Goal: Information Seeking & Learning: Learn about a topic

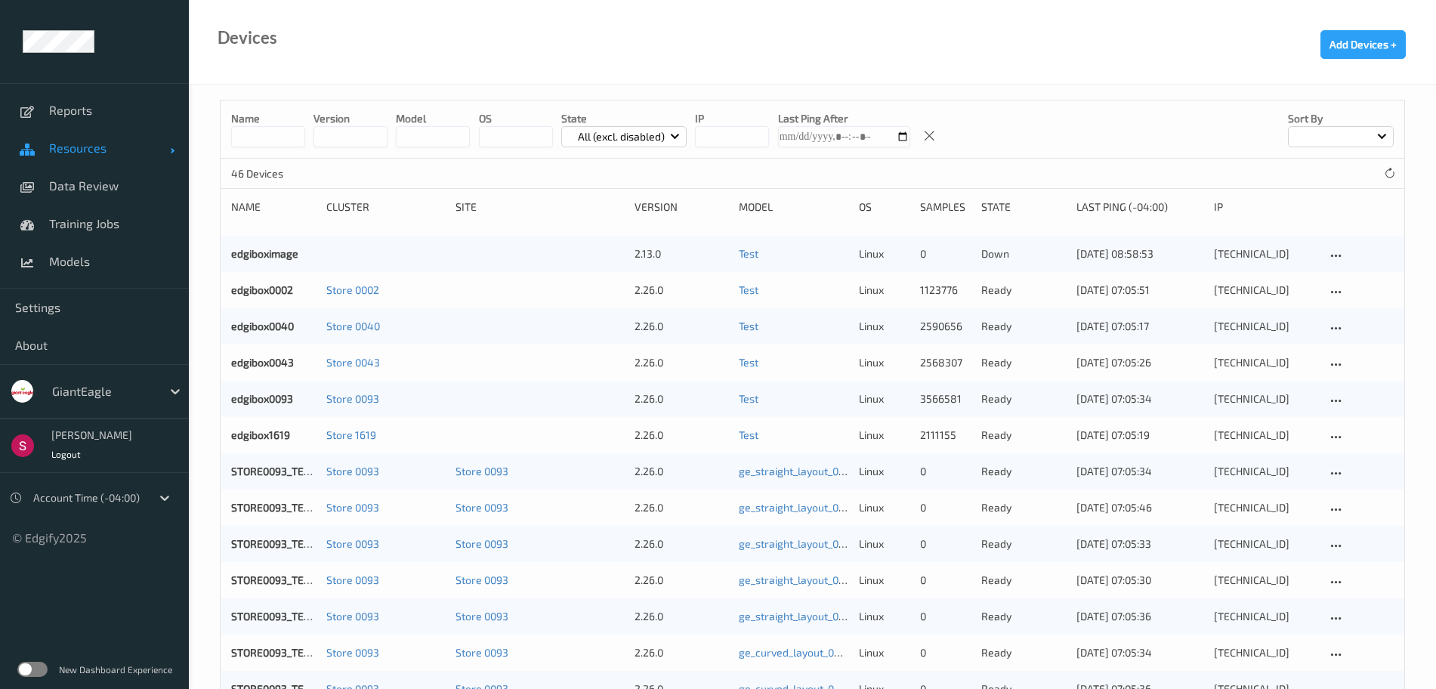
click at [114, 146] on span "Resources" at bounding box center [109, 148] width 121 height 15
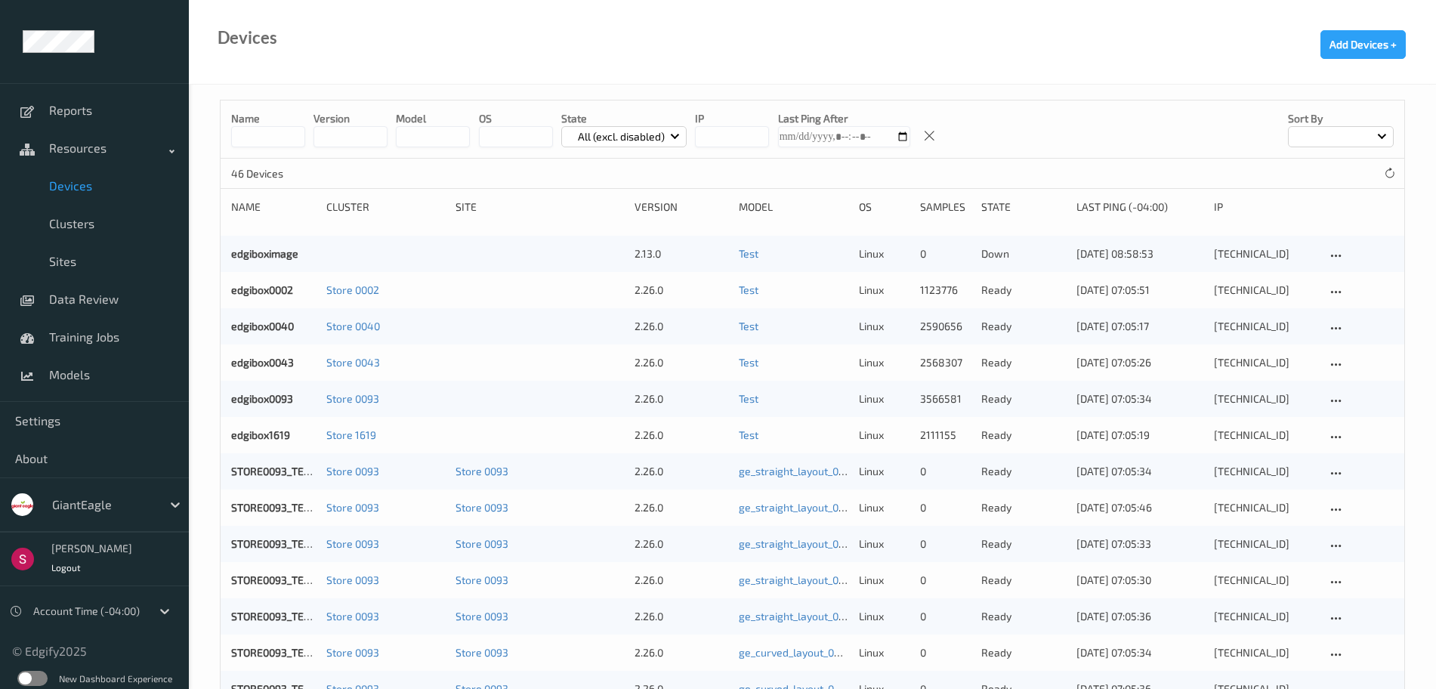
click at [104, 181] on span "Devices" at bounding box center [111, 185] width 125 height 15
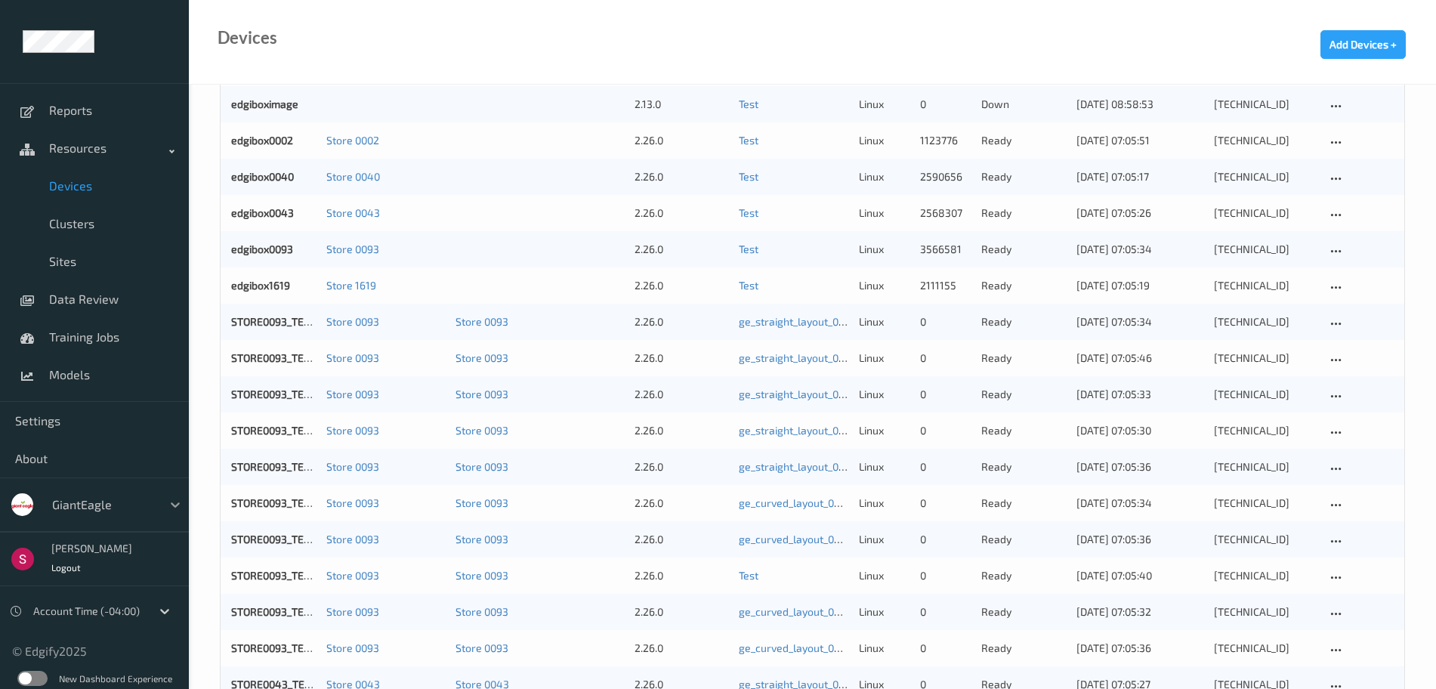
scroll to position [137, 0]
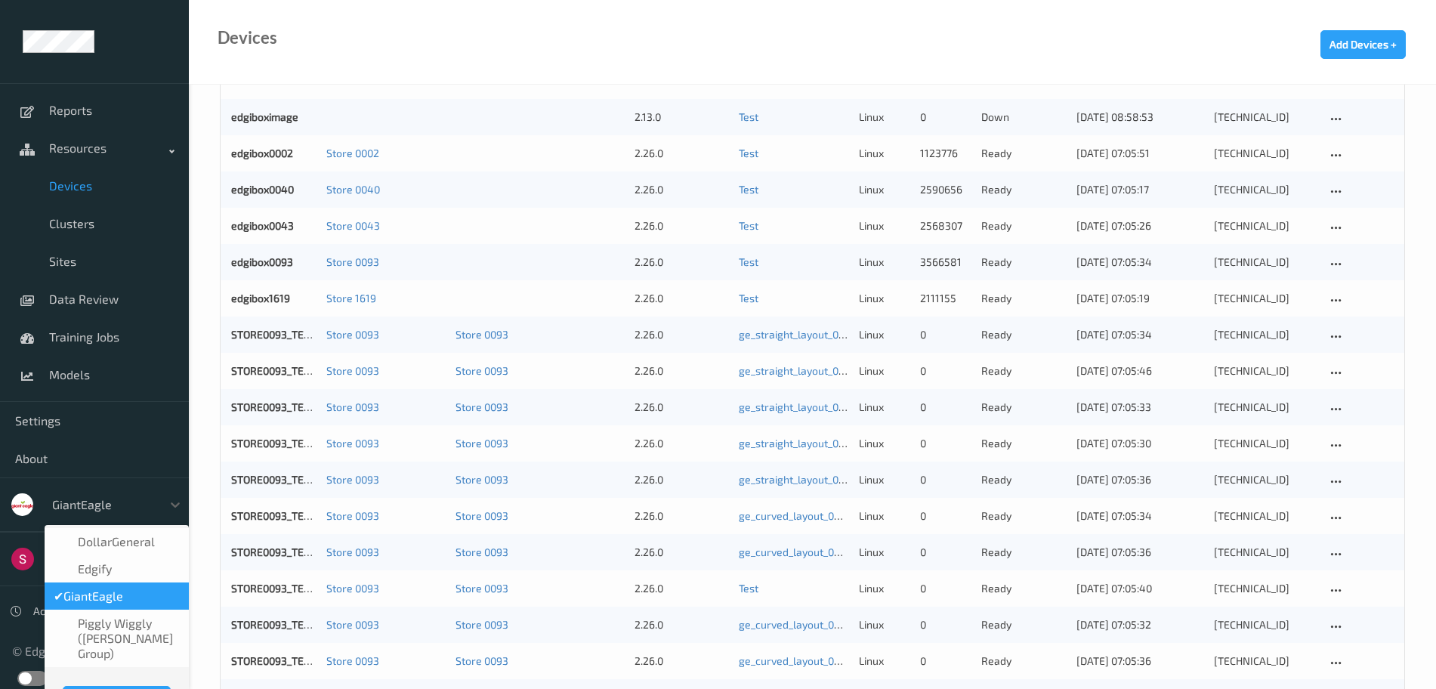
click at [128, 514] on div "GiantEagle" at bounding box center [103, 505] width 117 height 24
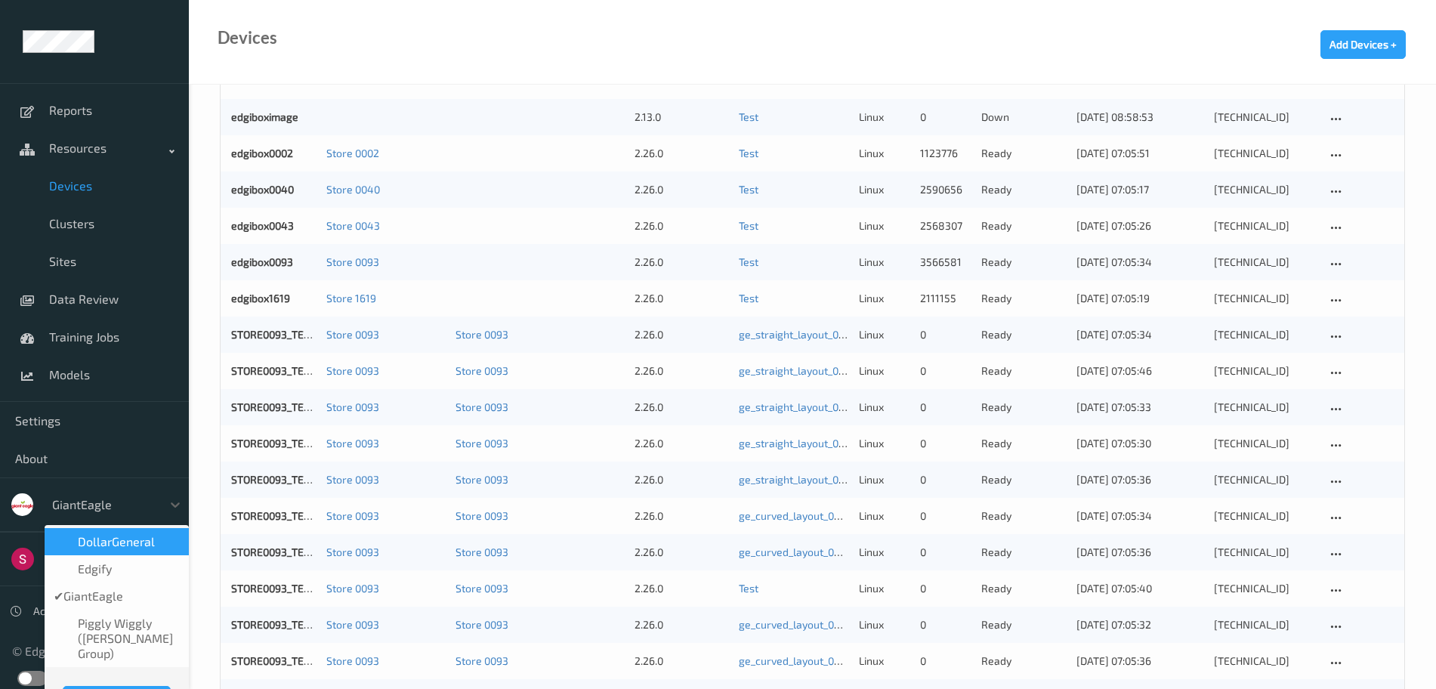
click at [125, 534] on span "DollarGeneral" at bounding box center [116, 541] width 77 height 15
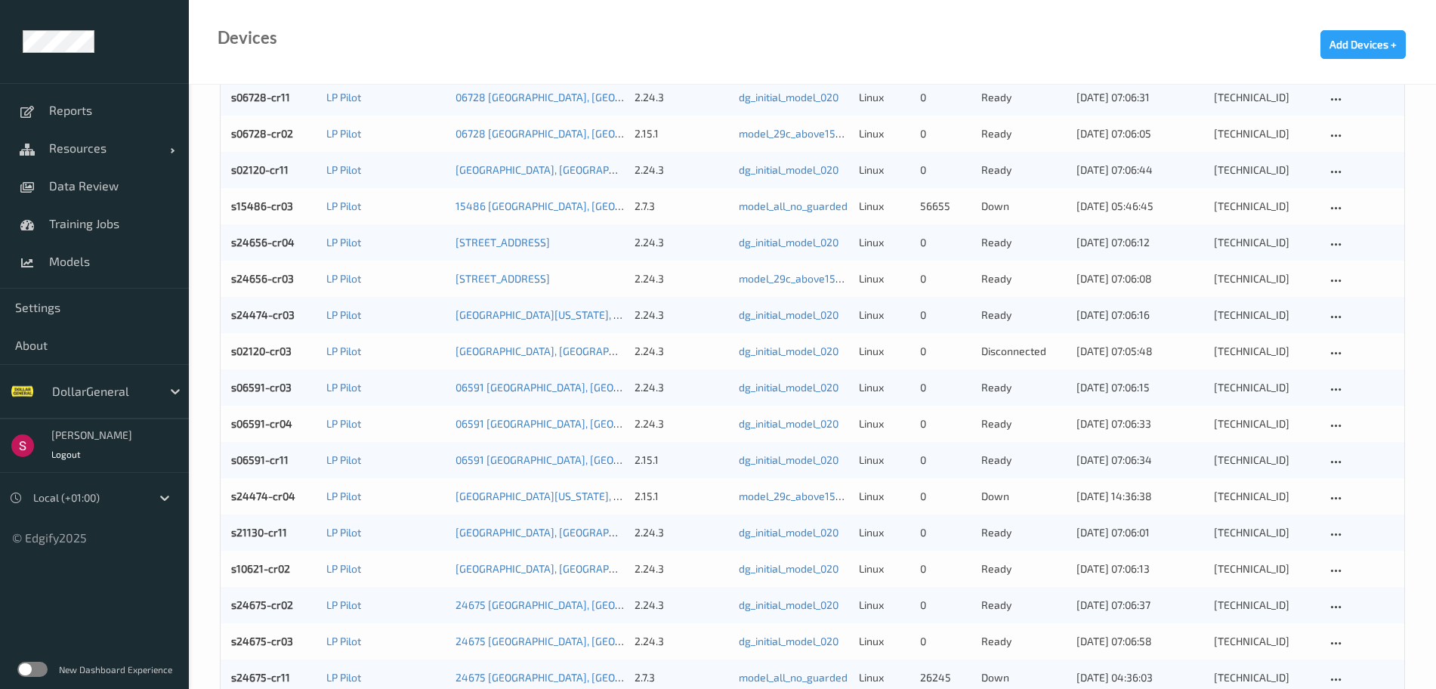
scroll to position [397, 0]
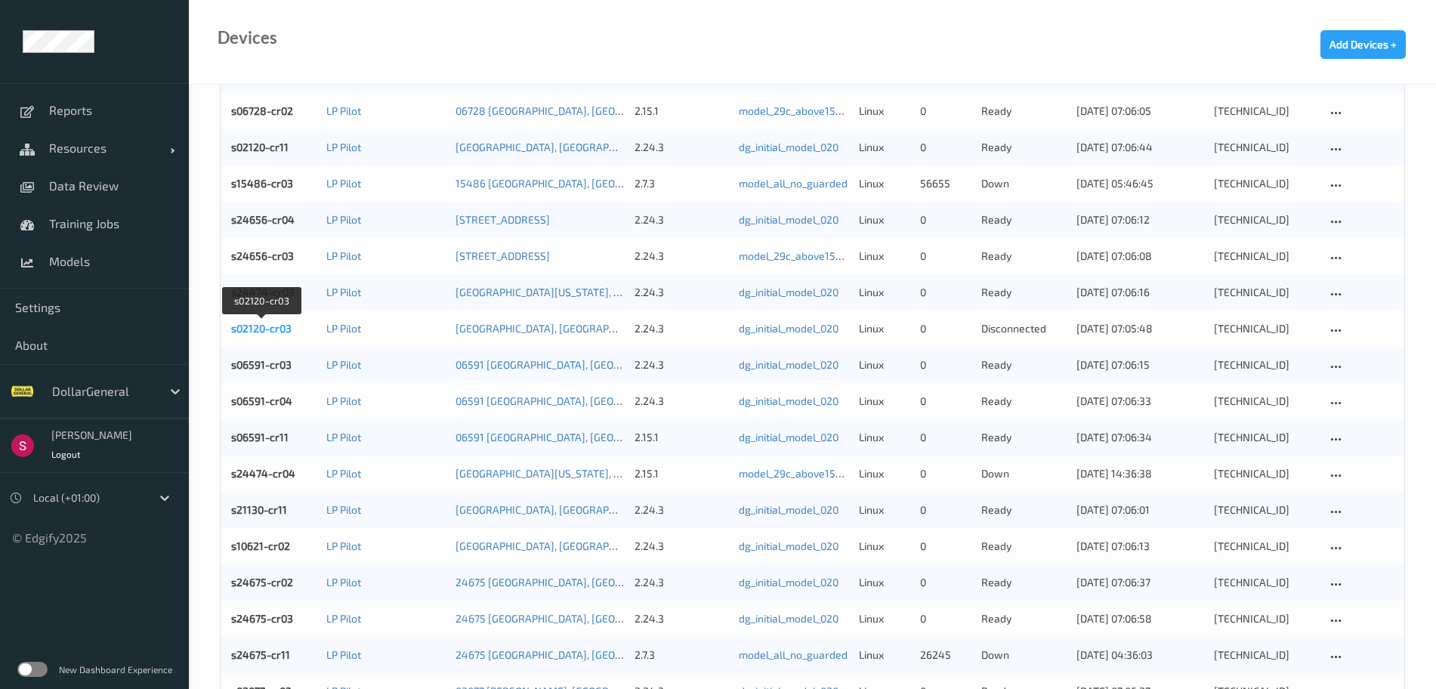
click at [262, 328] on link "s02120-cr03" at bounding box center [261, 328] width 60 height 13
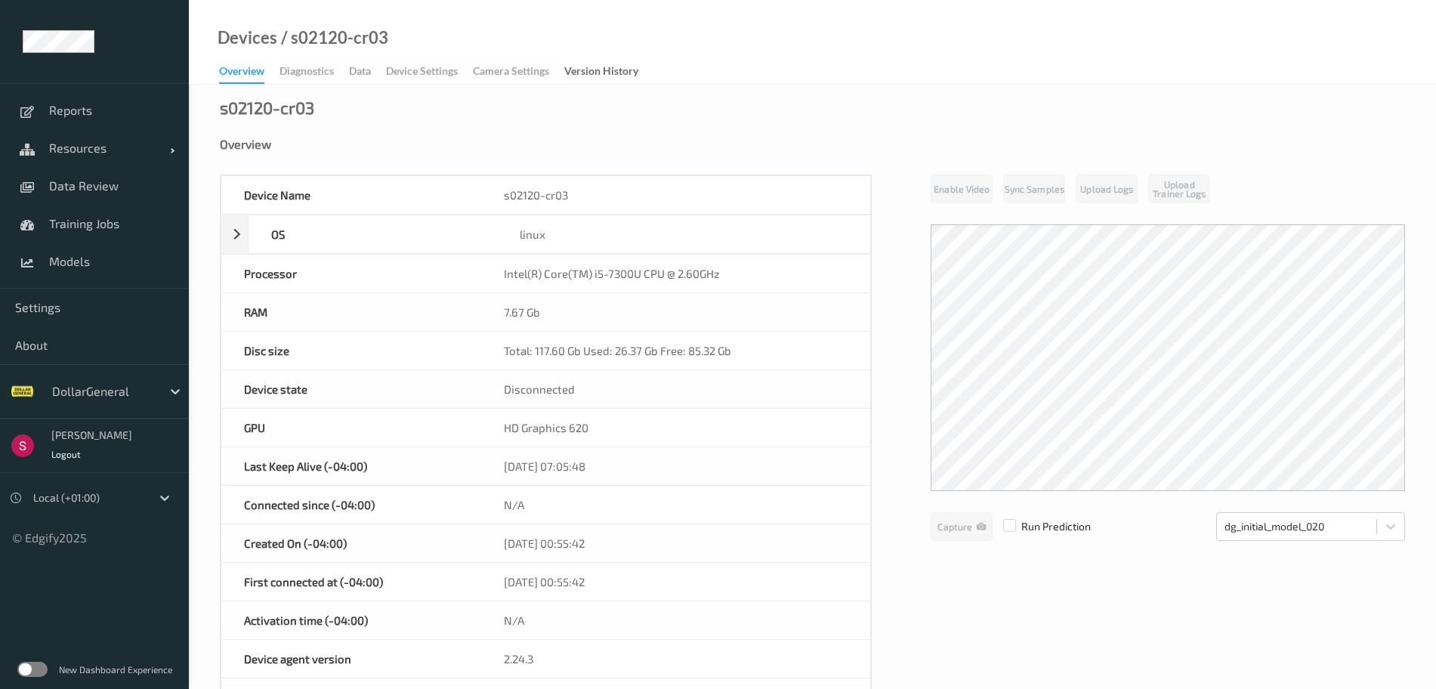
click at [366, 73] on div "Overview Diagnostics Data Device Settings Camera Settings Version History" at bounding box center [436, 72] width 434 height 23
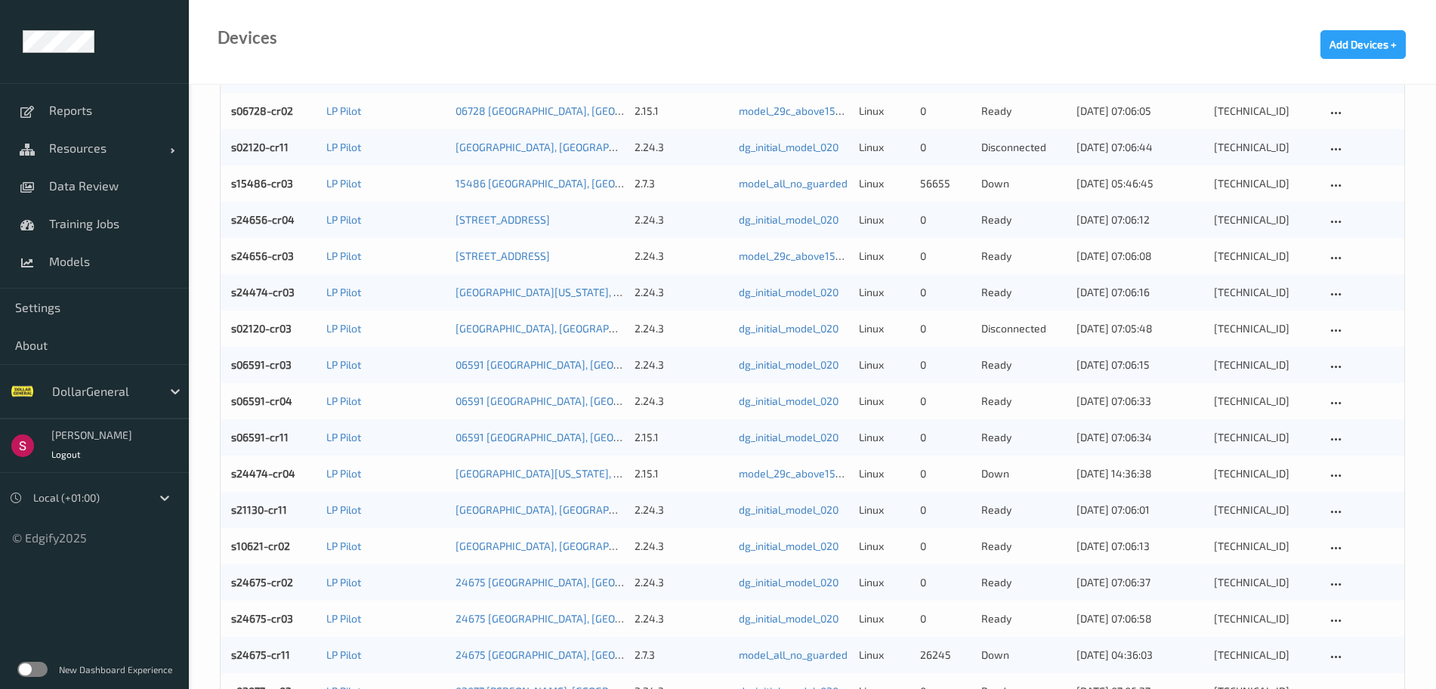
scroll to position [430, 0]
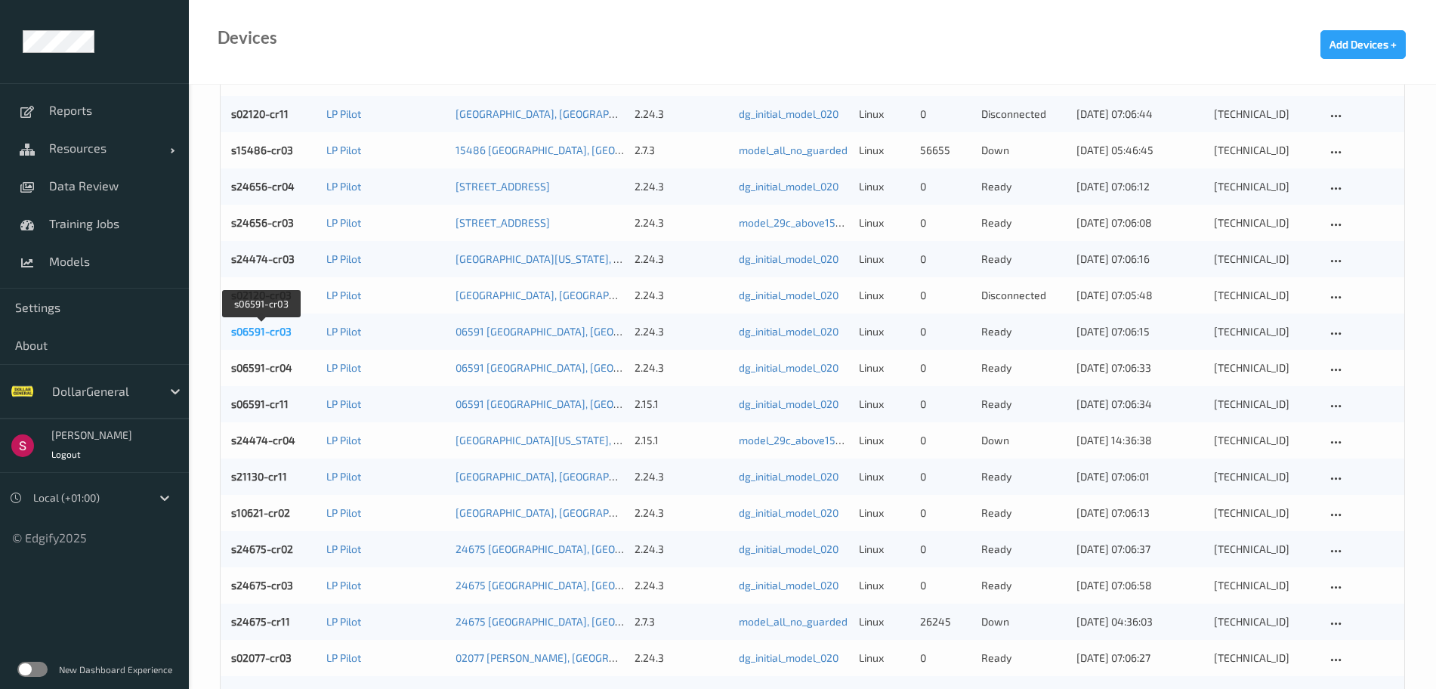
click at [267, 328] on link "s06591-cr03" at bounding box center [261, 331] width 60 height 13
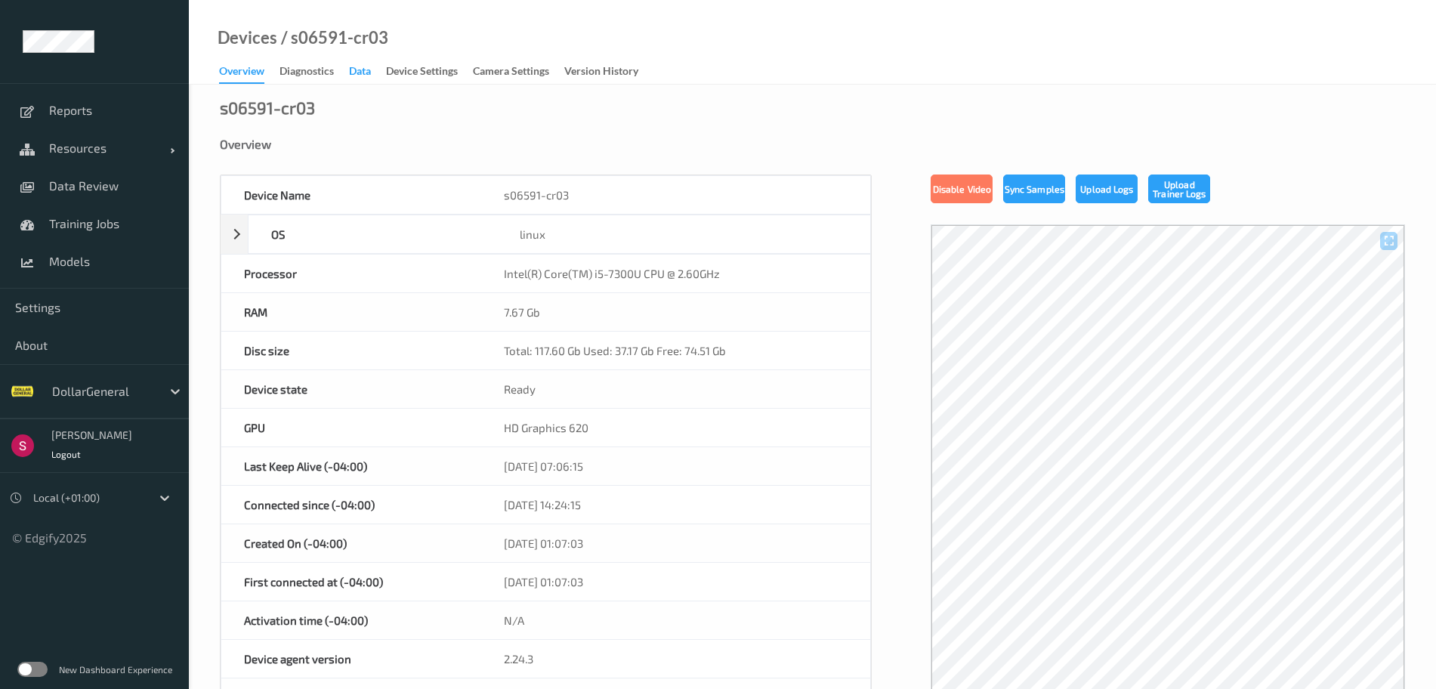
click at [371, 69] on div "Data" at bounding box center [360, 72] width 22 height 19
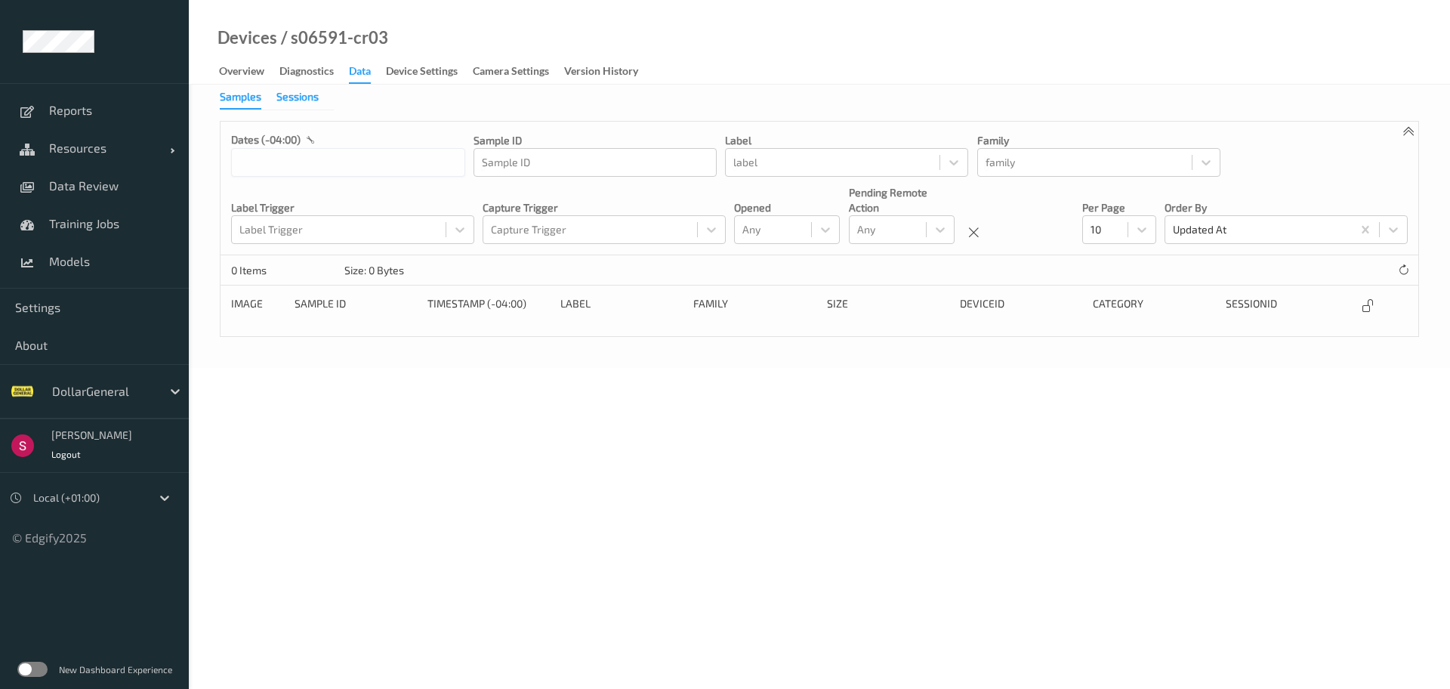
click at [287, 95] on div "Sessions" at bounding box center [297, 98] width 42 height 19
click at [119, 146] on span "Resources" at bounding box center [109, 148] width 121 height 15
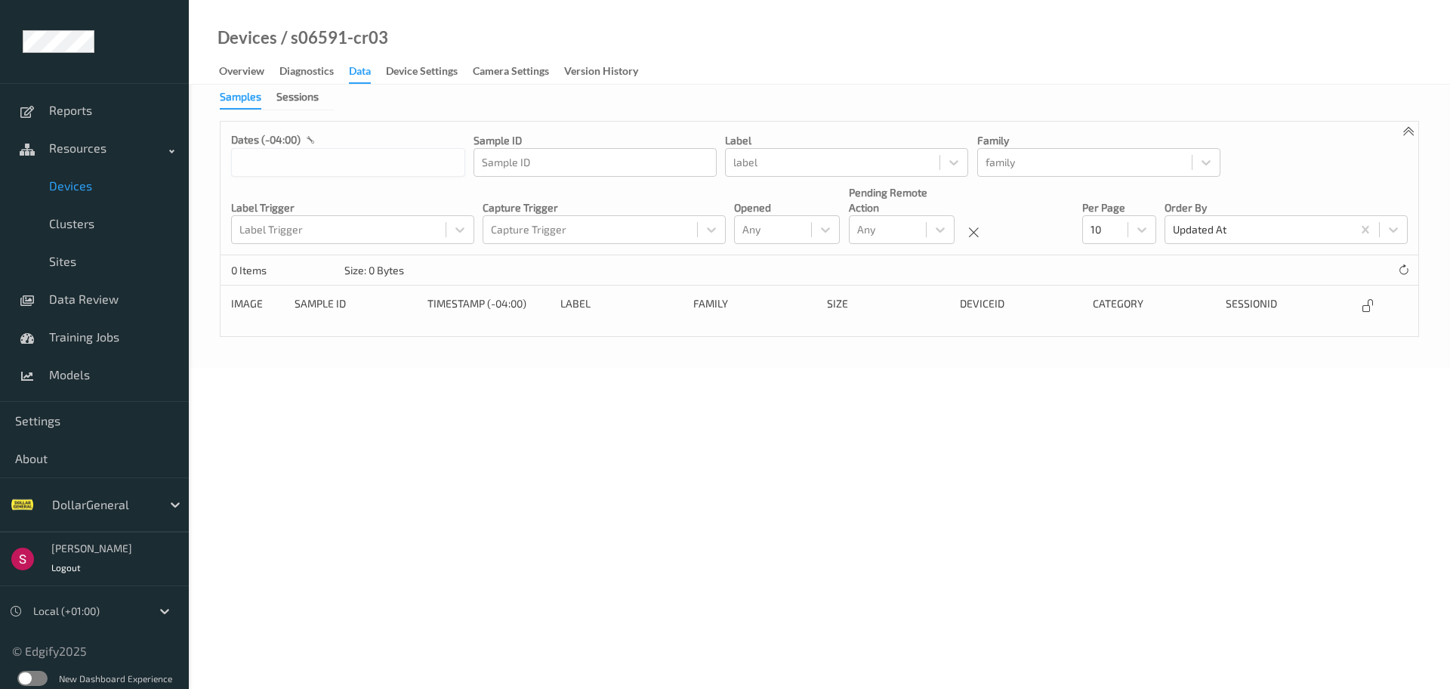
click at [111, 195] on link "Devices" at bounding box center [94, 186] width 189 height 38
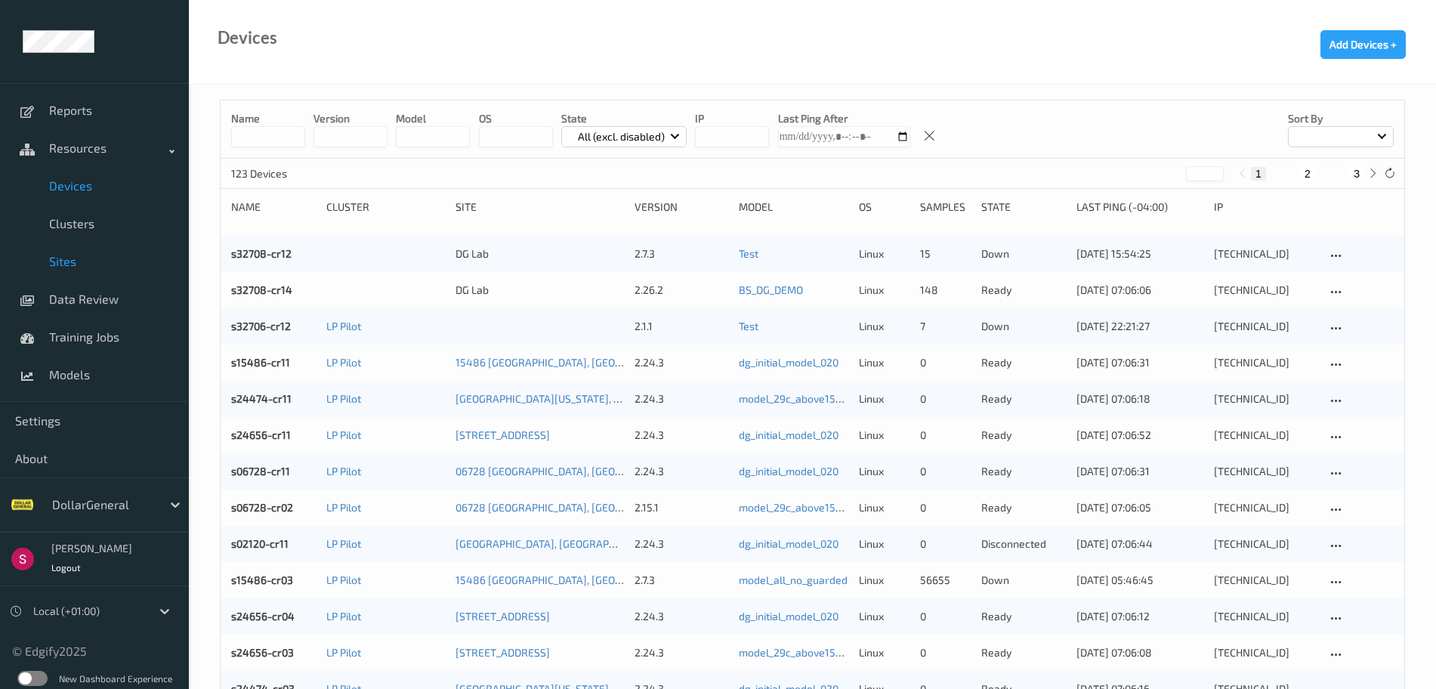
click at [110, 252] on link "Sites" at bounding box center [94, 261] width 189 height 38
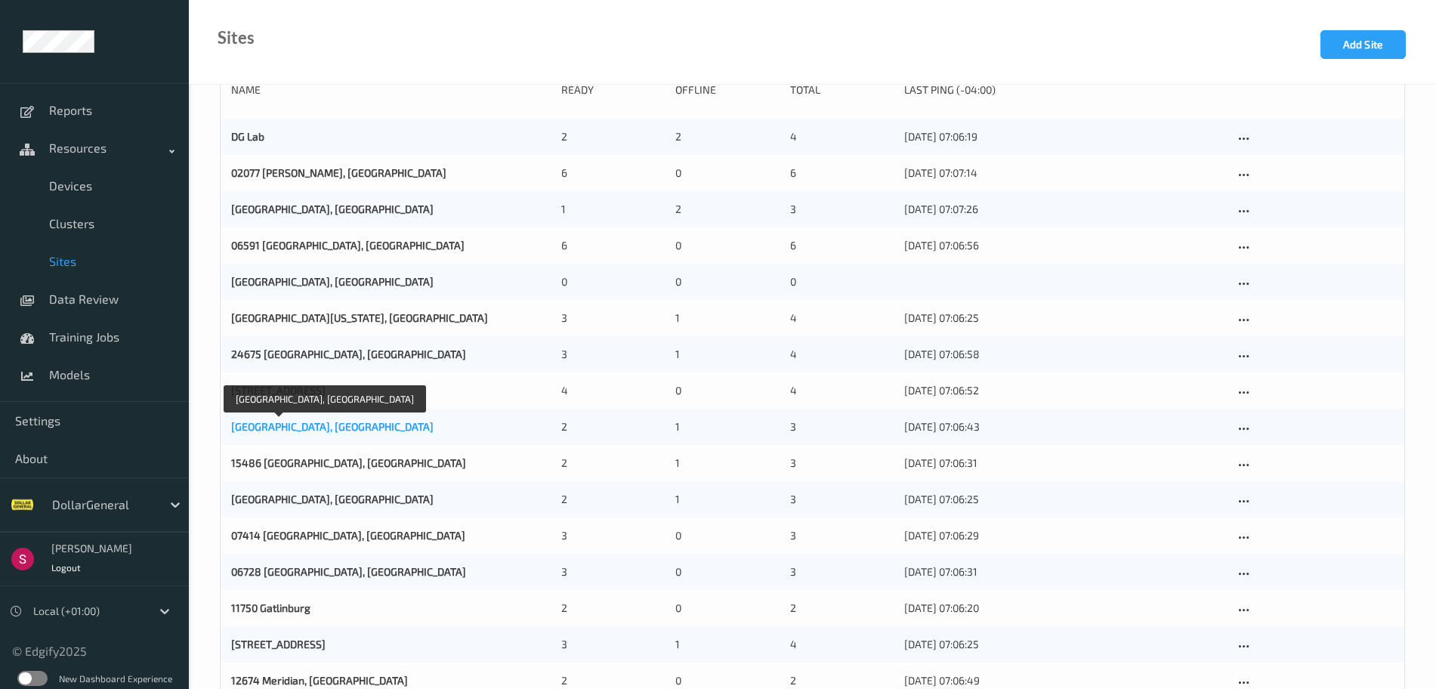
scroll to position [112, 0]
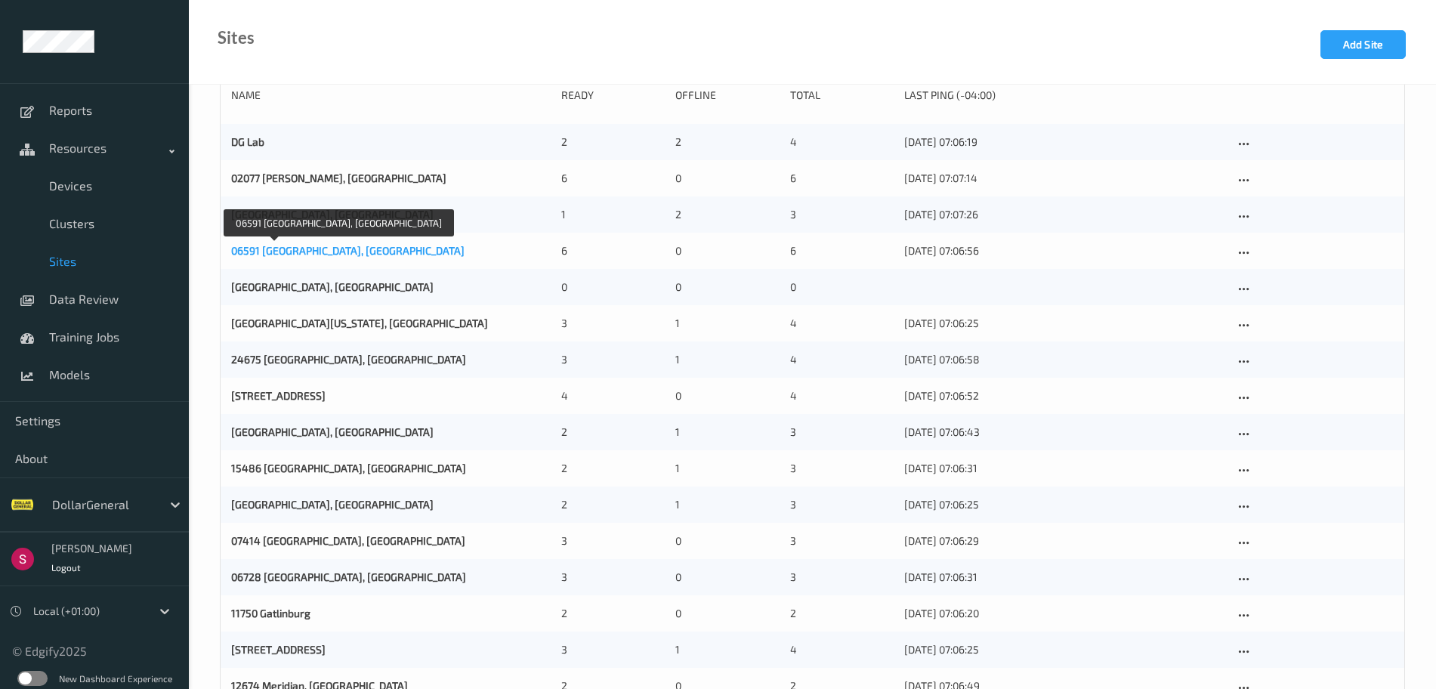
click at [277, 249] on link "06591 [GEOGRAPHIC_DATA], [GEOGRAPHIC_DATA]" at bounding box center [347, 250] width 233 height 13
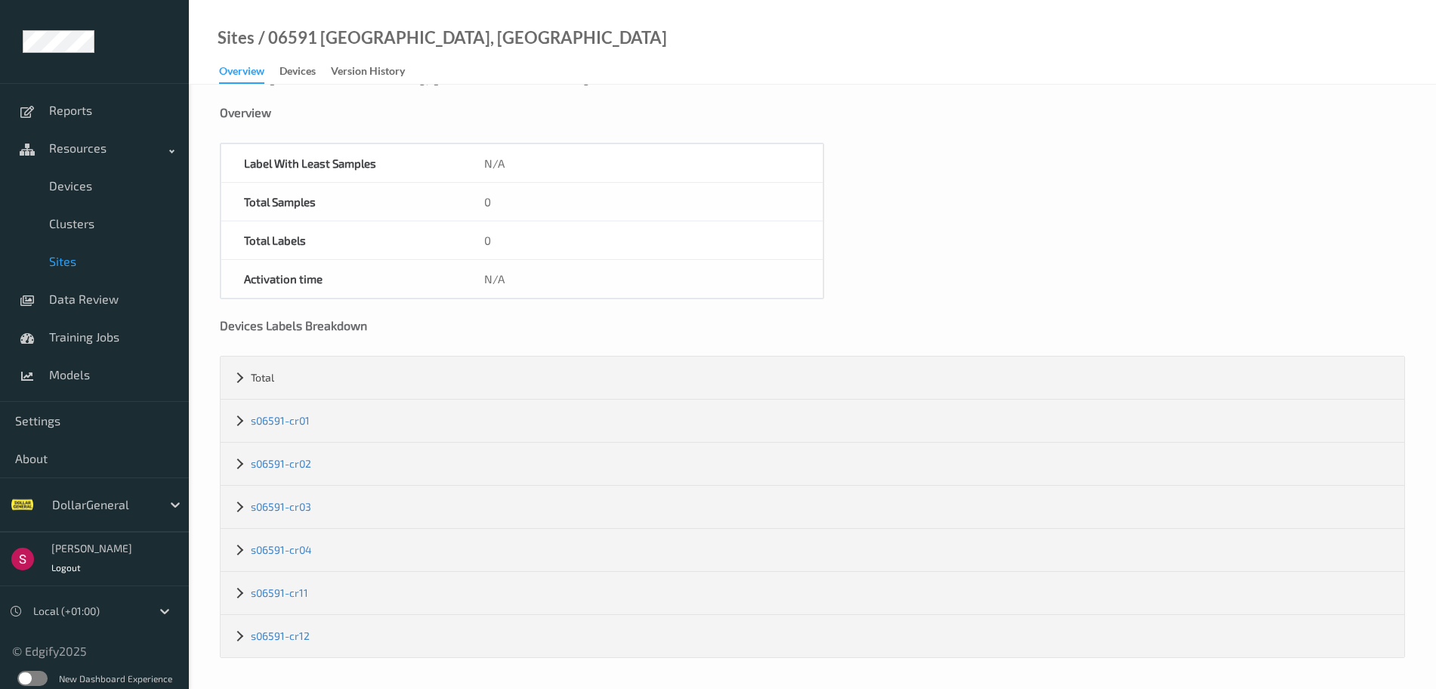
scroll to position [31, 0]
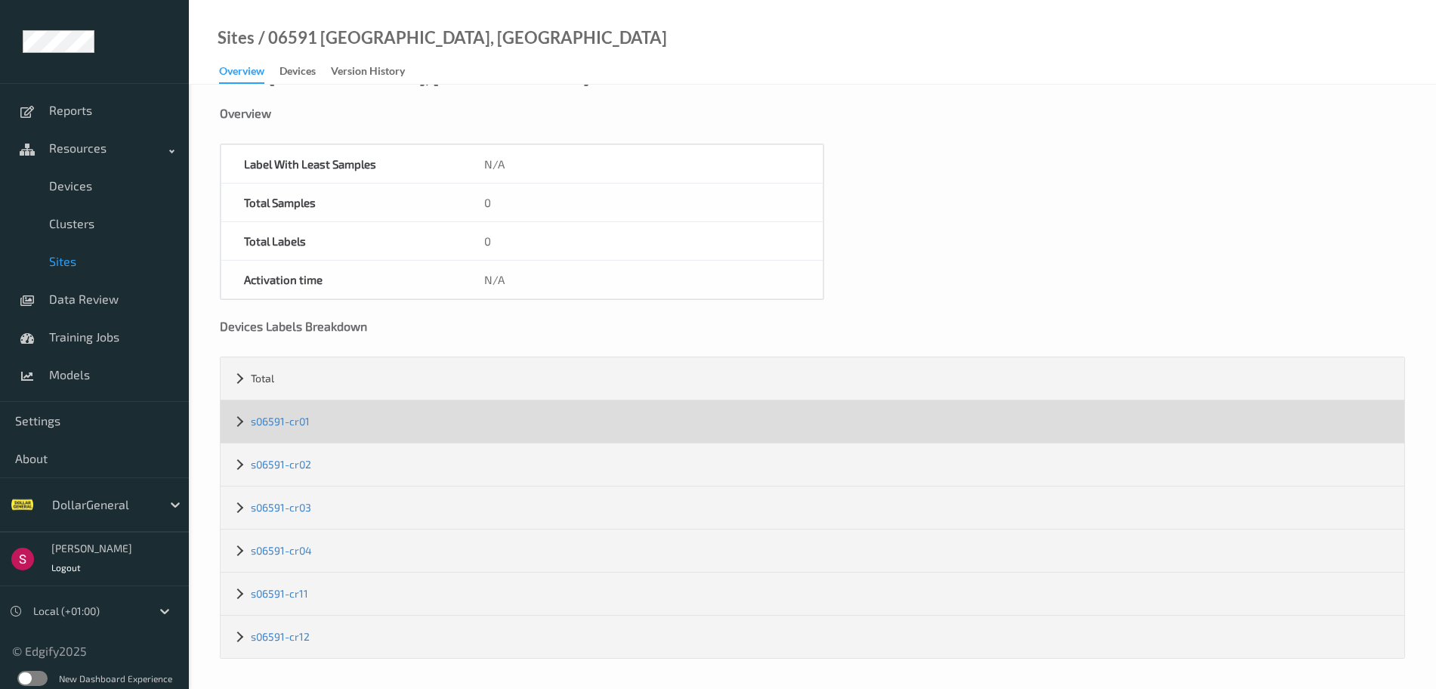
click at [243, 413] on div "s06591-cr01" at bounding box center [813, 421] width 1184 height 42
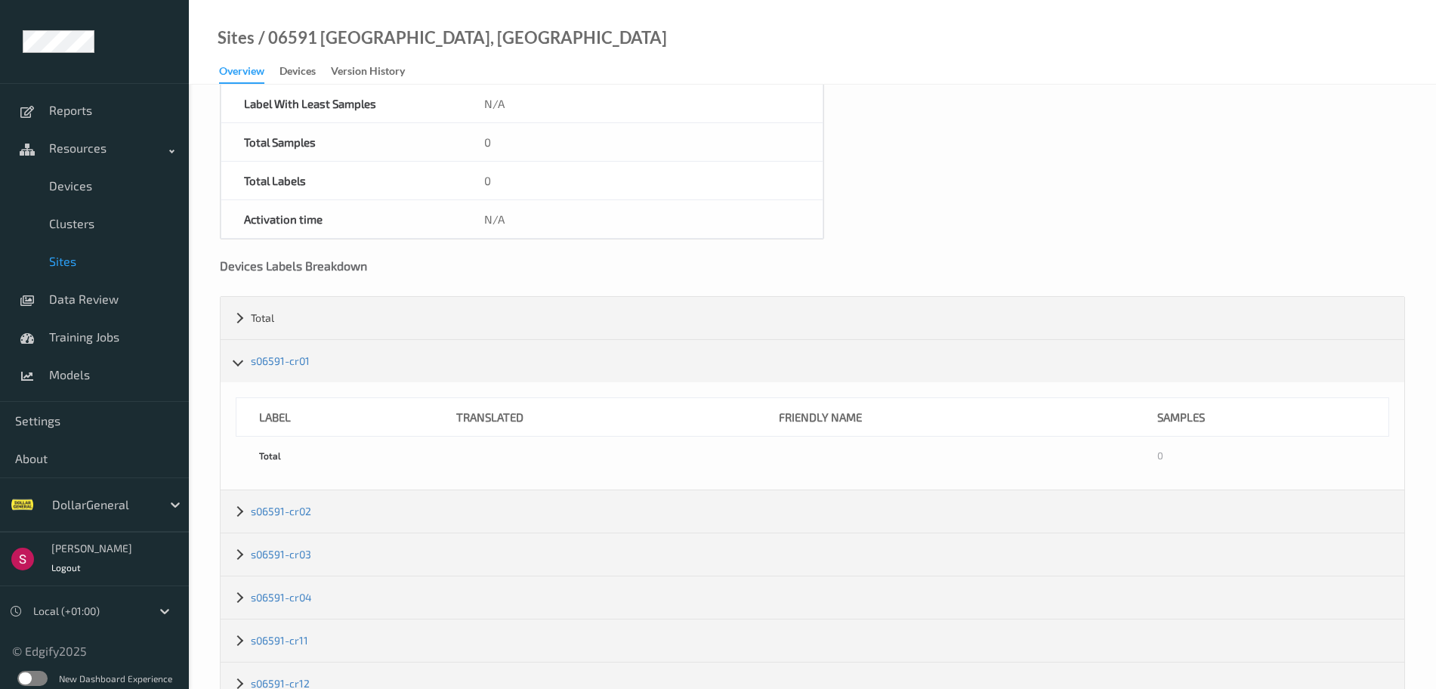
scroll to position [100, 0]
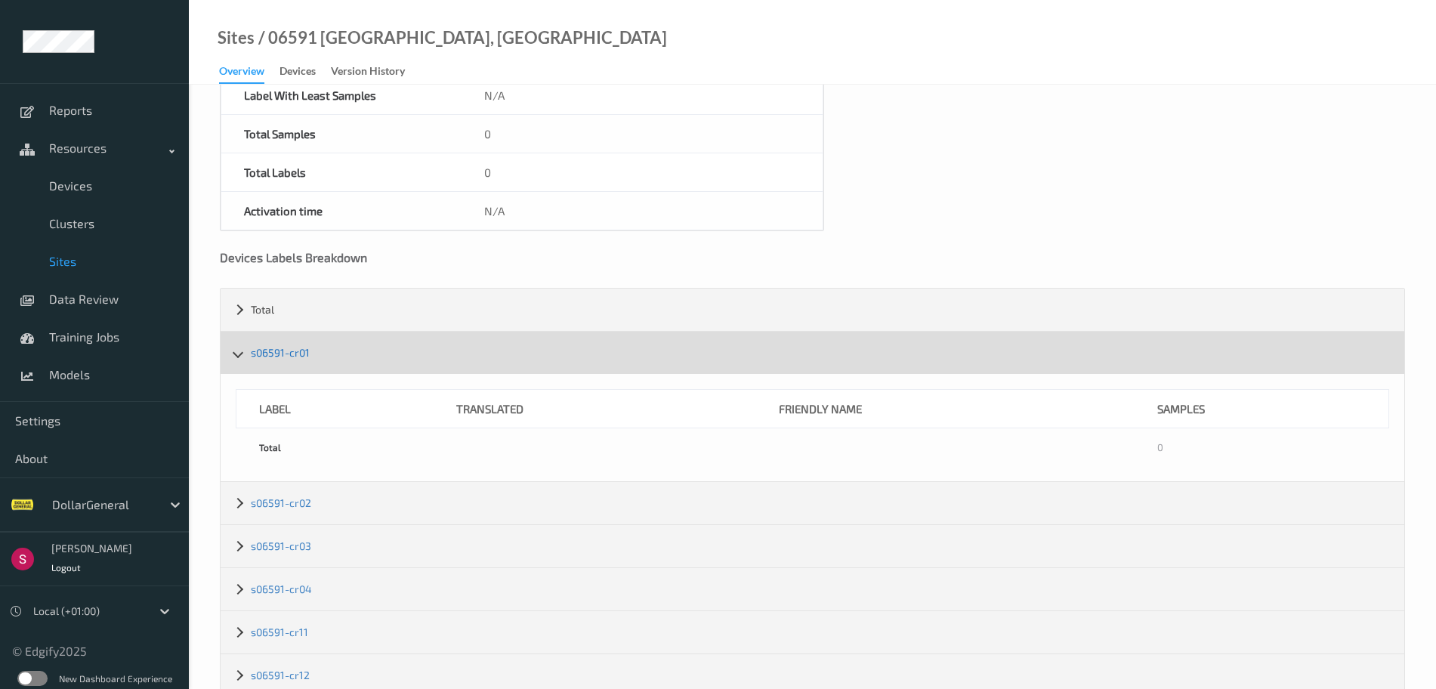
click at [270, 354] on link "s06591-cr01" at bounding box center [280, 352] width 59 height 13
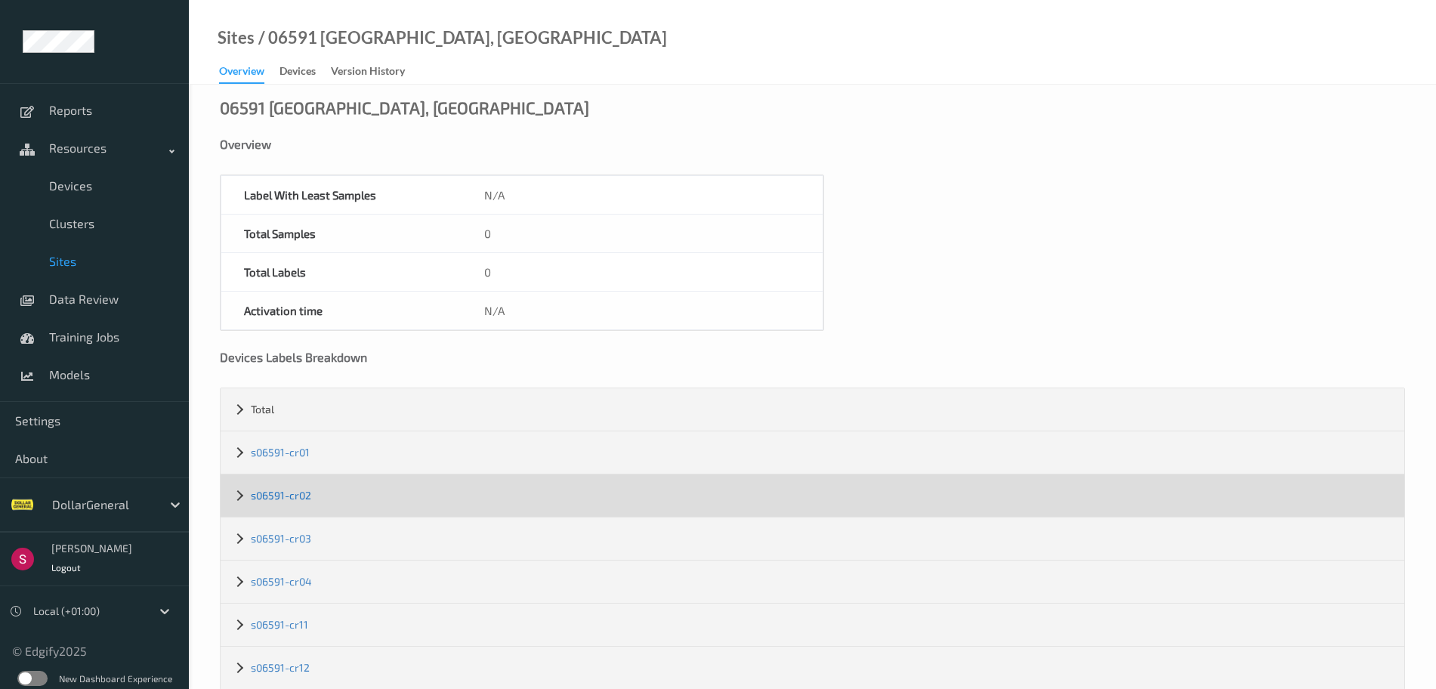
click at [288, 489] on link "s06591-cr02" at bounding box center [281, 495] width 60 height 13
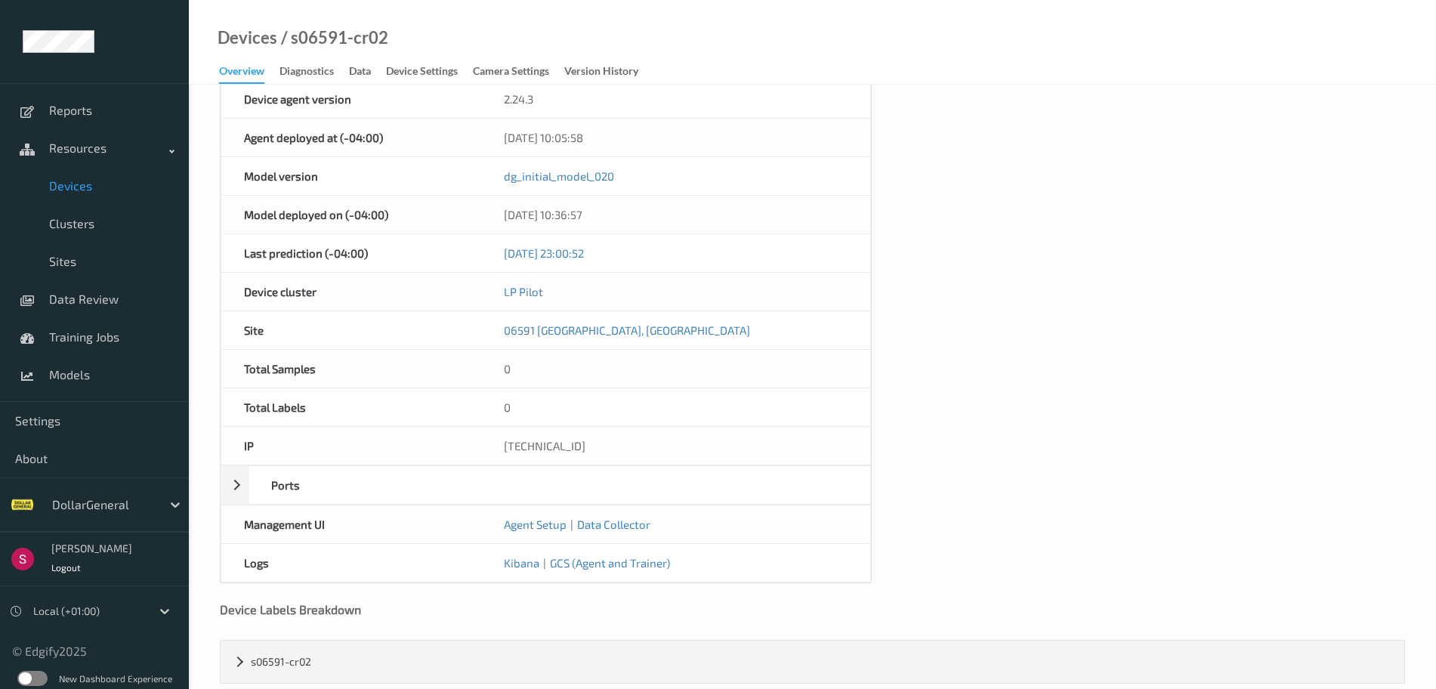
scroll to position [585, 0]
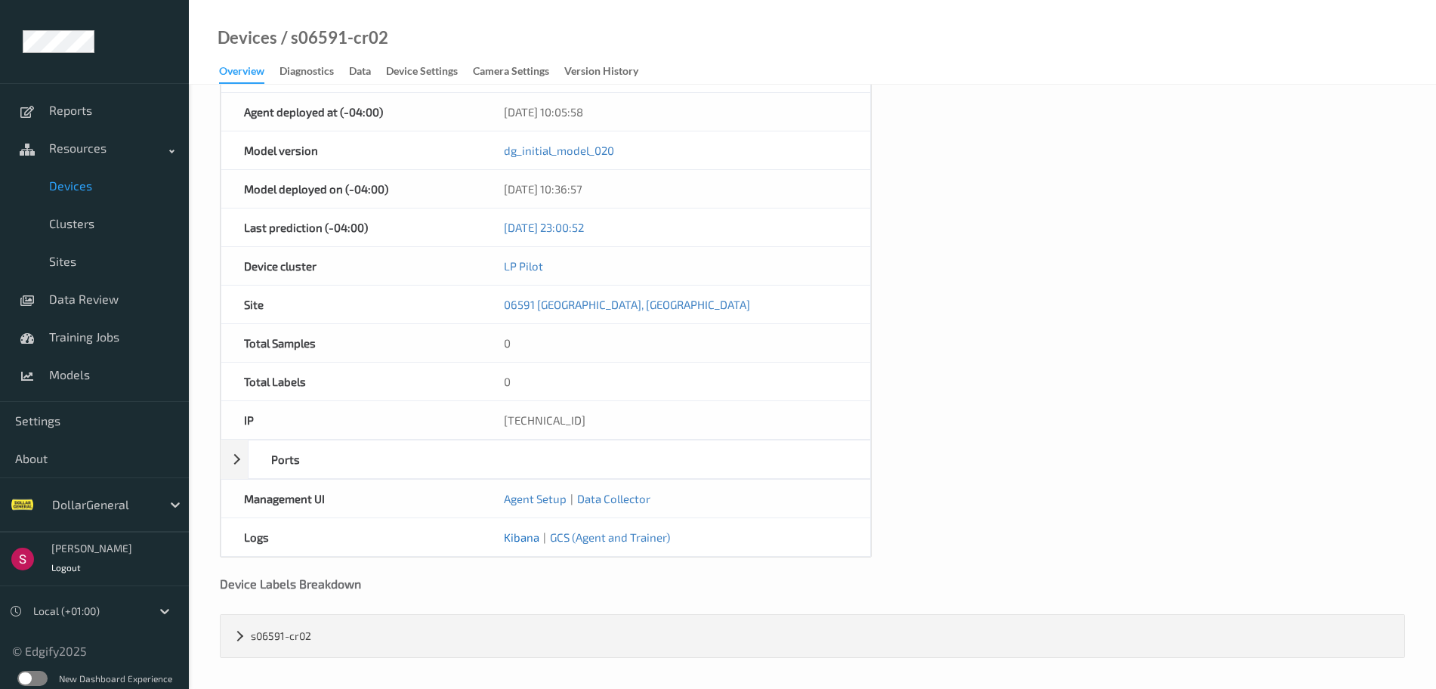
click at [520, 538] on link "Kibana" at bounding box center [522, 537] width 36 height 14
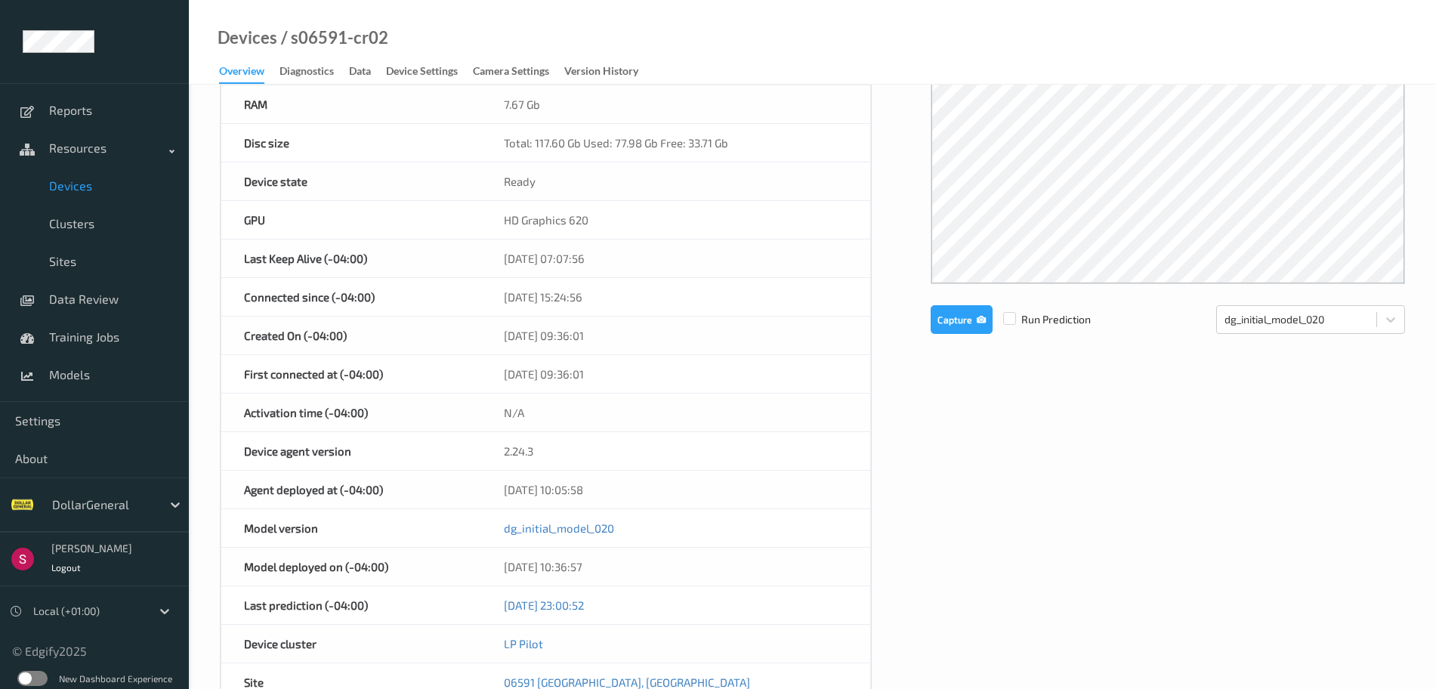
scroll to position [207, 0]
click at [364, 76] on div "Data" at bounding box center [360, 72] width 22 height 19
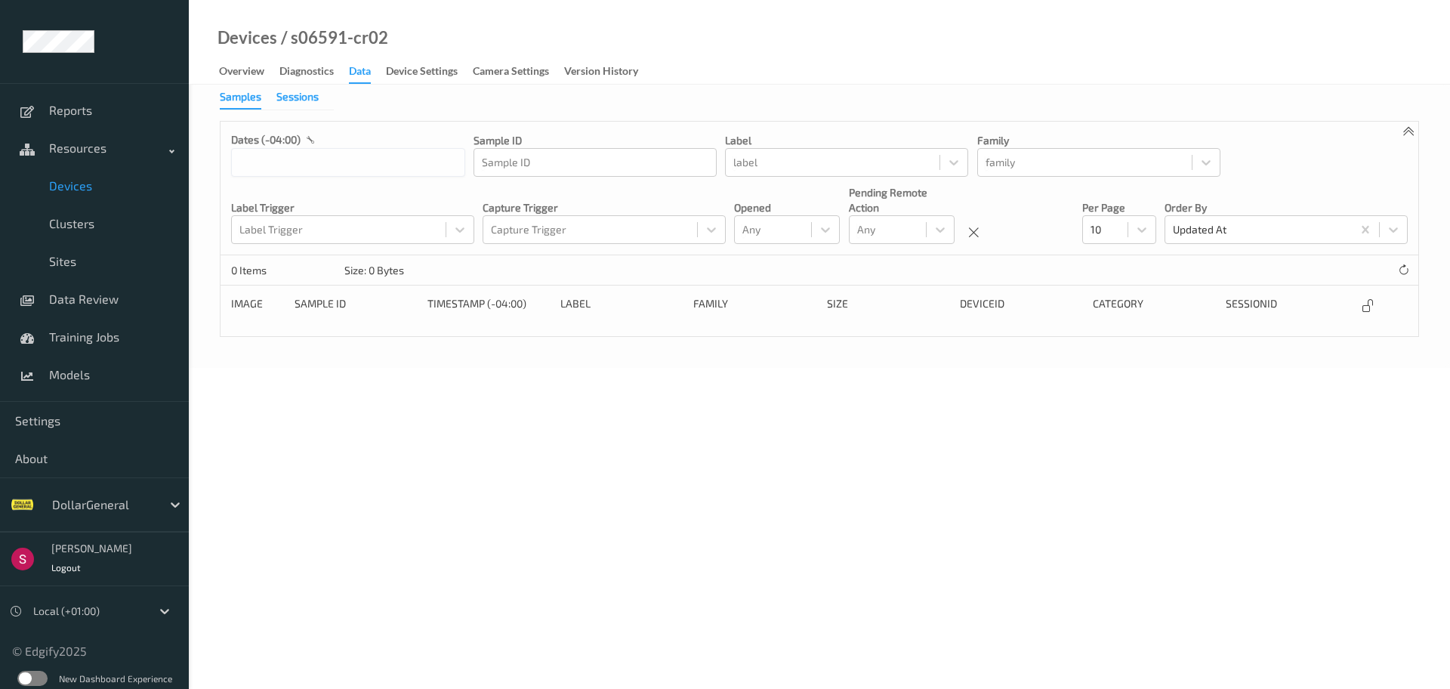
click at [308, 93] on div "Sessions" at bounding box center [297, 98] width 42 height 19
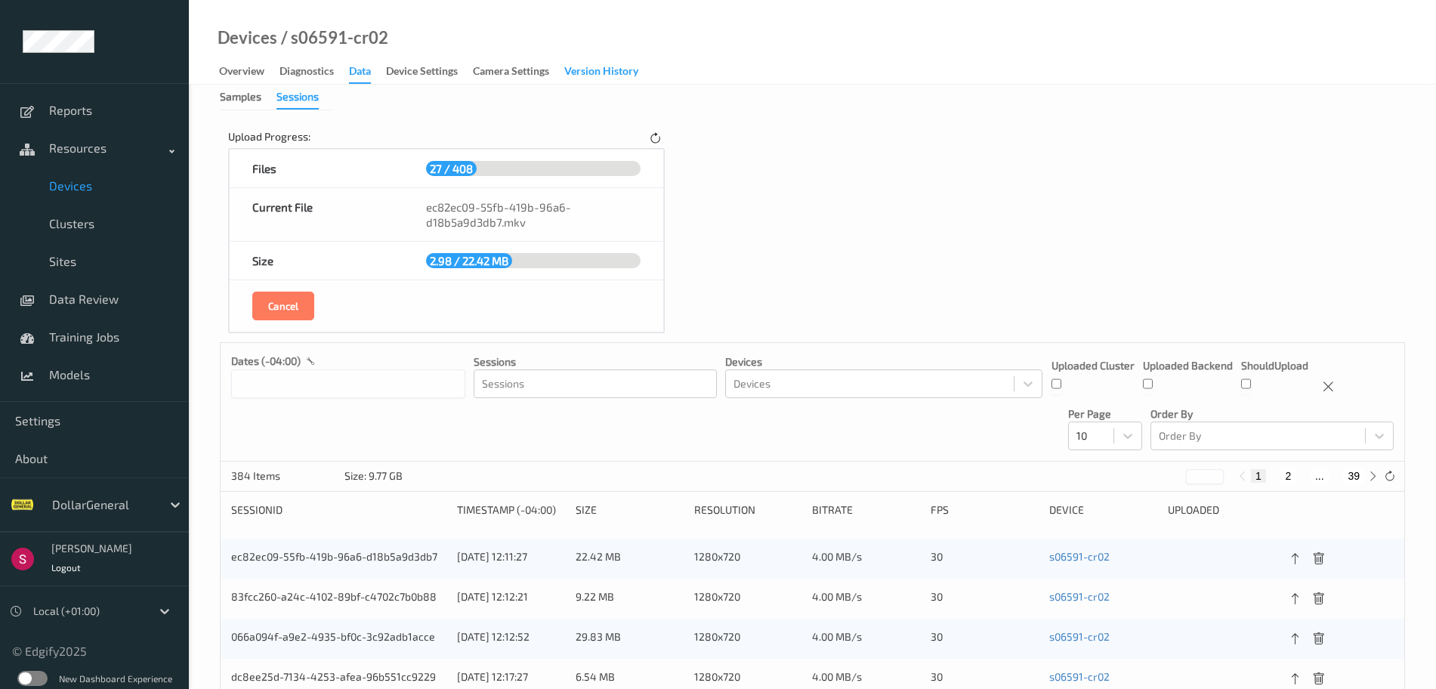
click at [630, 69] on div "Version History" at bounding box center [601, 72] width 74 height 19
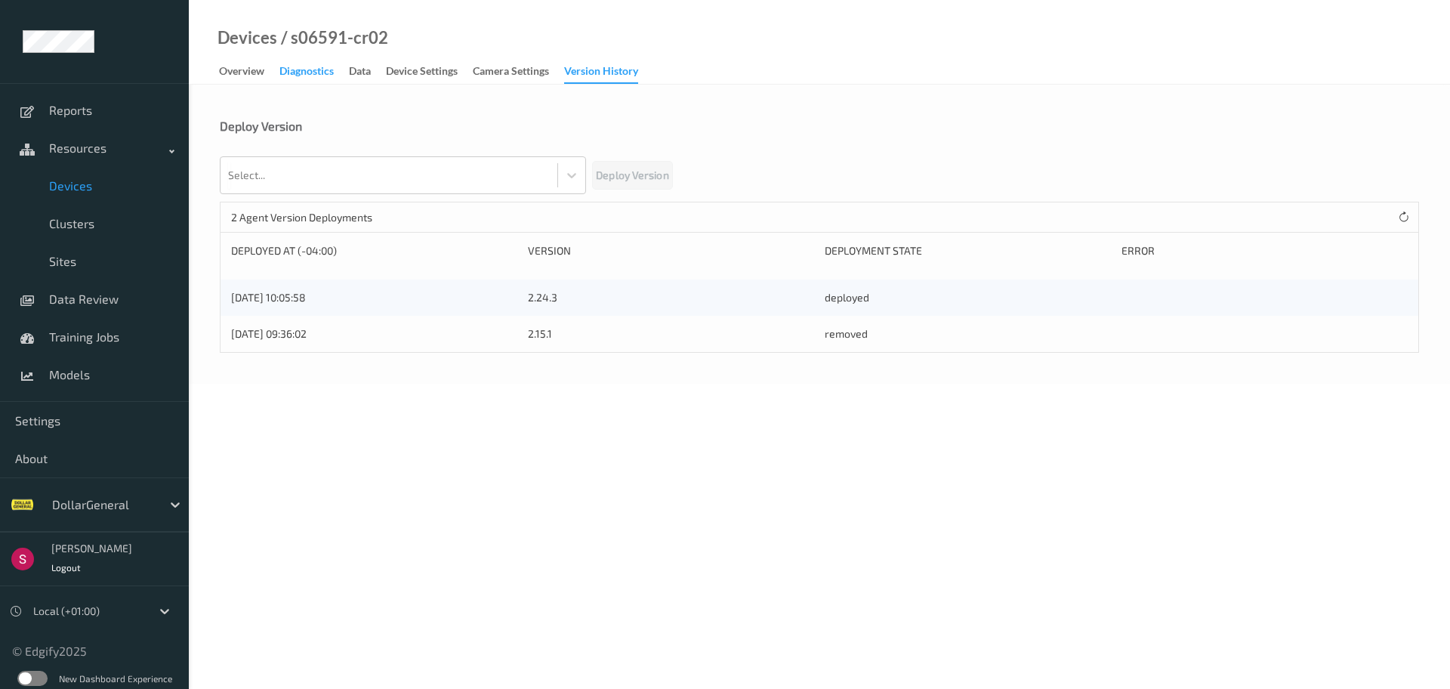
click at [310, 71] on div "Diagnostics" at bounding box center [307, 72] width 54 height 19
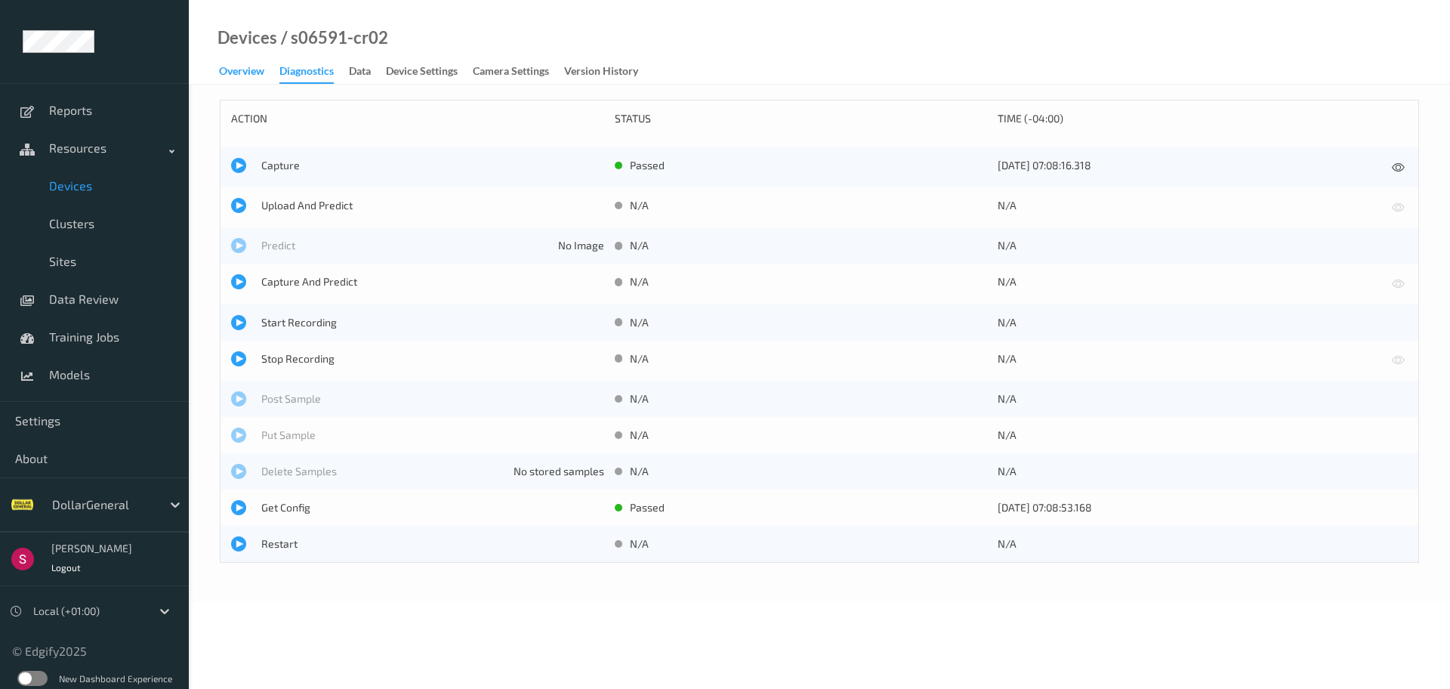
click at [244, 72] on div "Overview" at bounding box center [241, 72] width 45 height 19
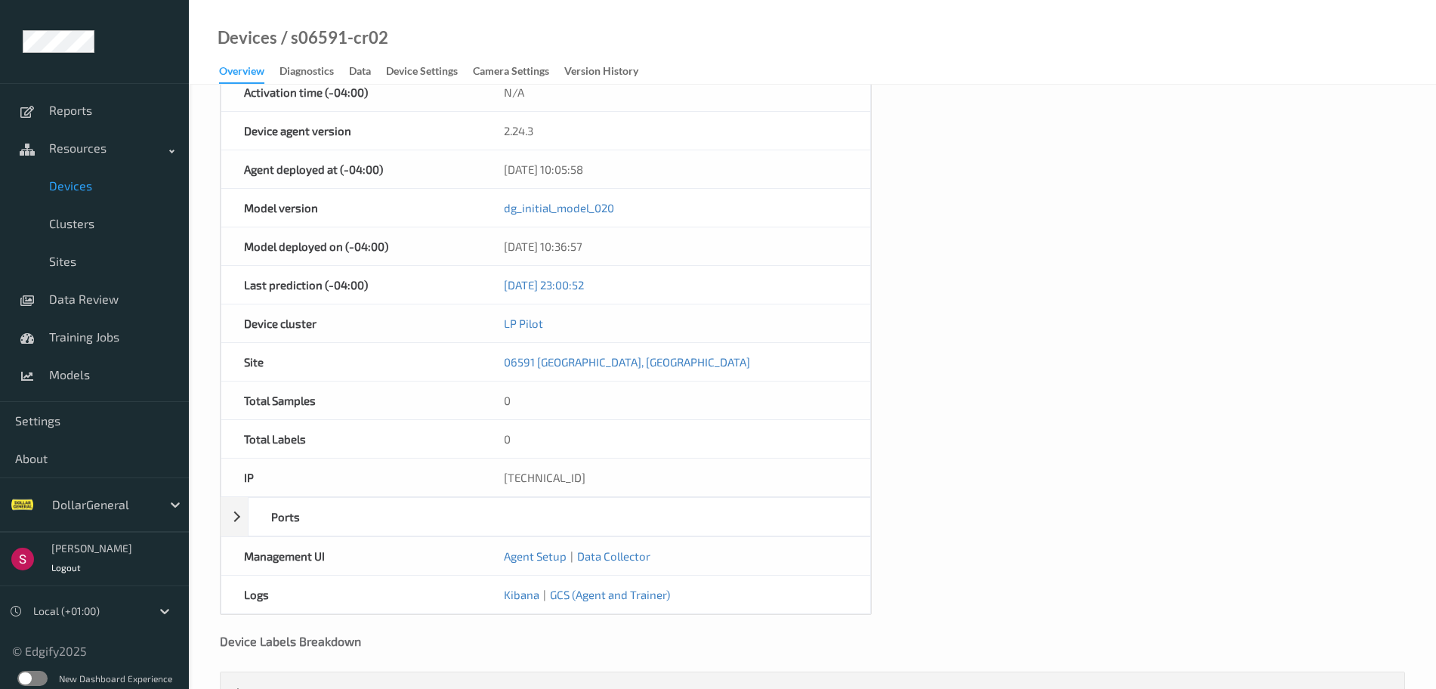
scroll to position [585, 0]
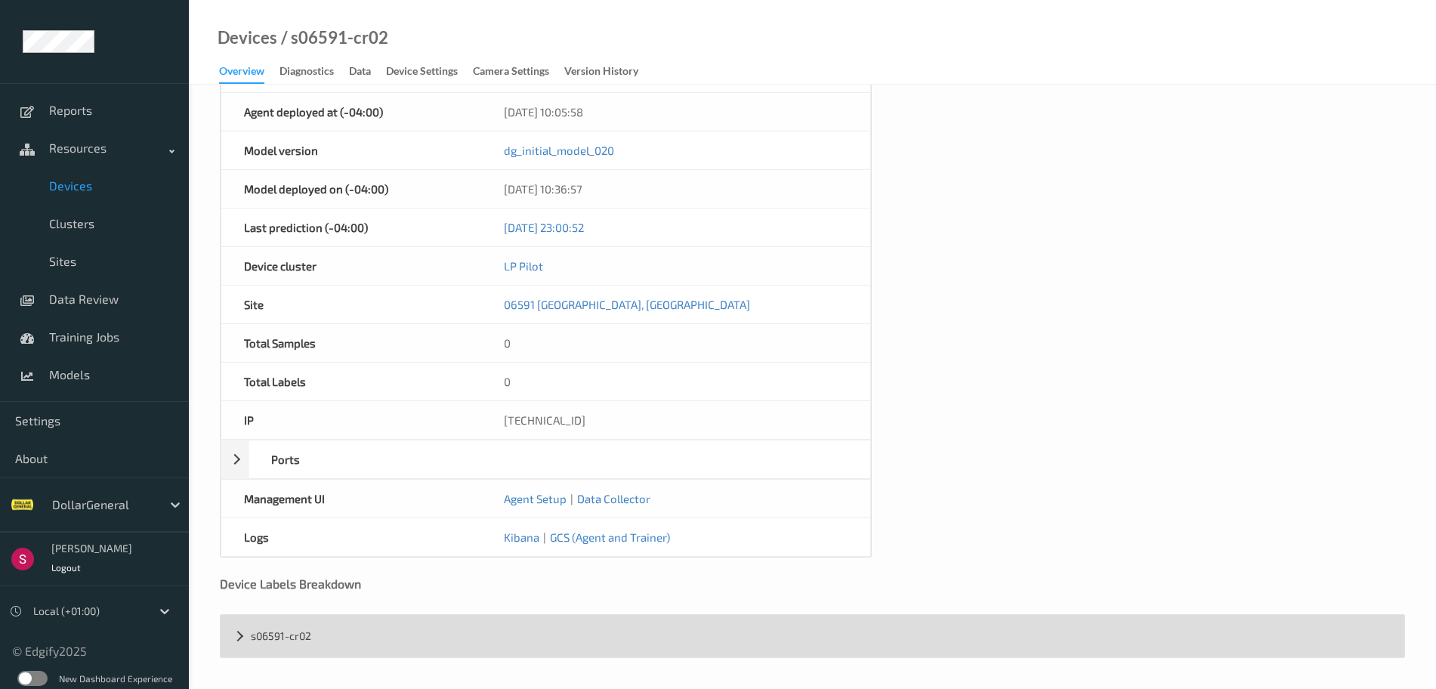
click at [266, 646] on div "s06591-cr02" at bounding box center [813, 636] width 1184 height 42
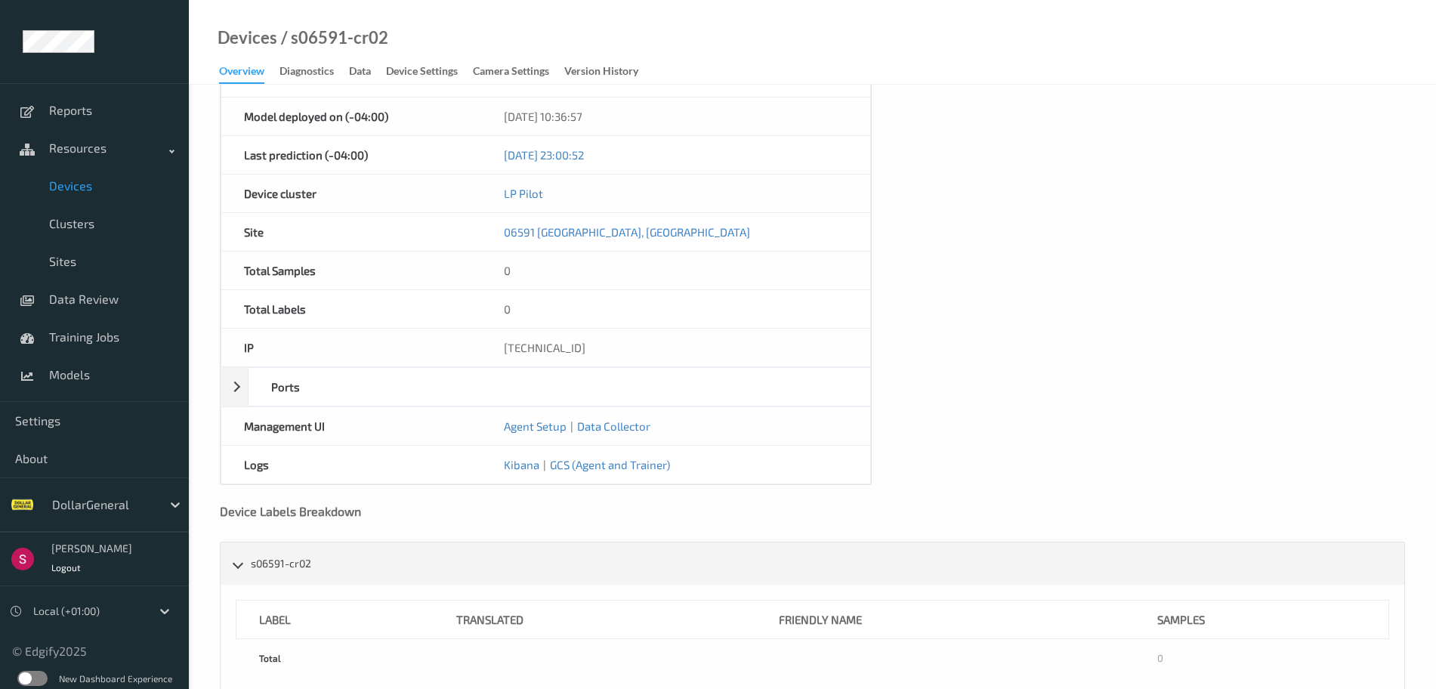
scroll to position [659, 0]
click at [244, 395] on div "Ports" at bounding box center [546, 385] width 650 height 39
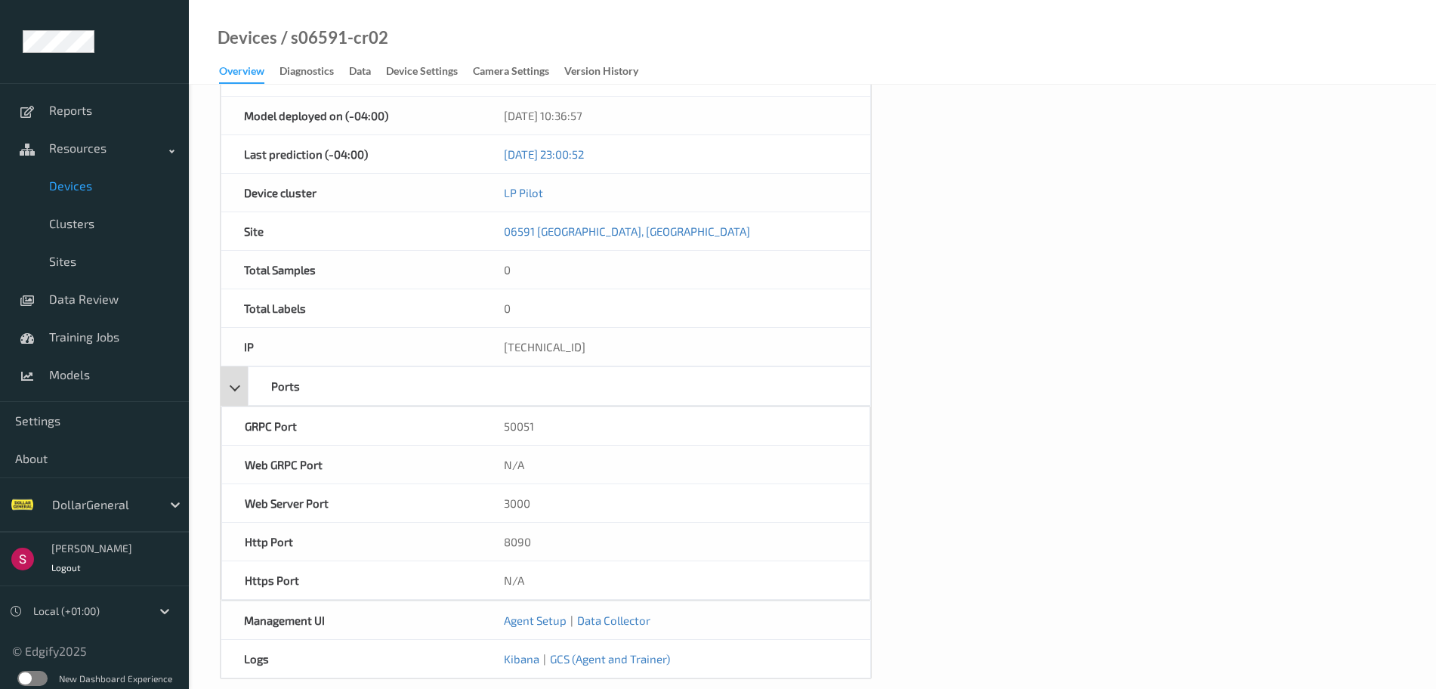
click at [244, 395] on div "Ports" at bounding box center [546, 385] width 650 height 39
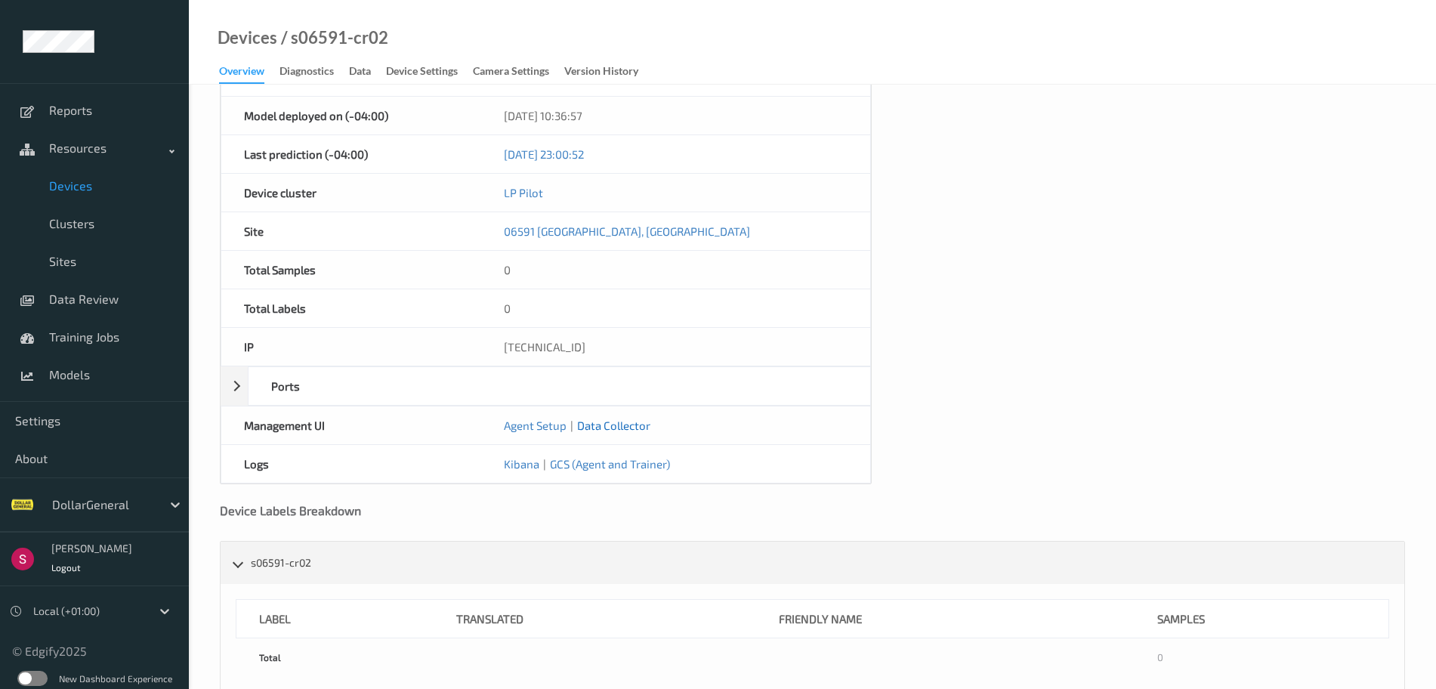
click at [607, 426] on link "Data Collector" at bounding box center [613, 425] width 73 height 14
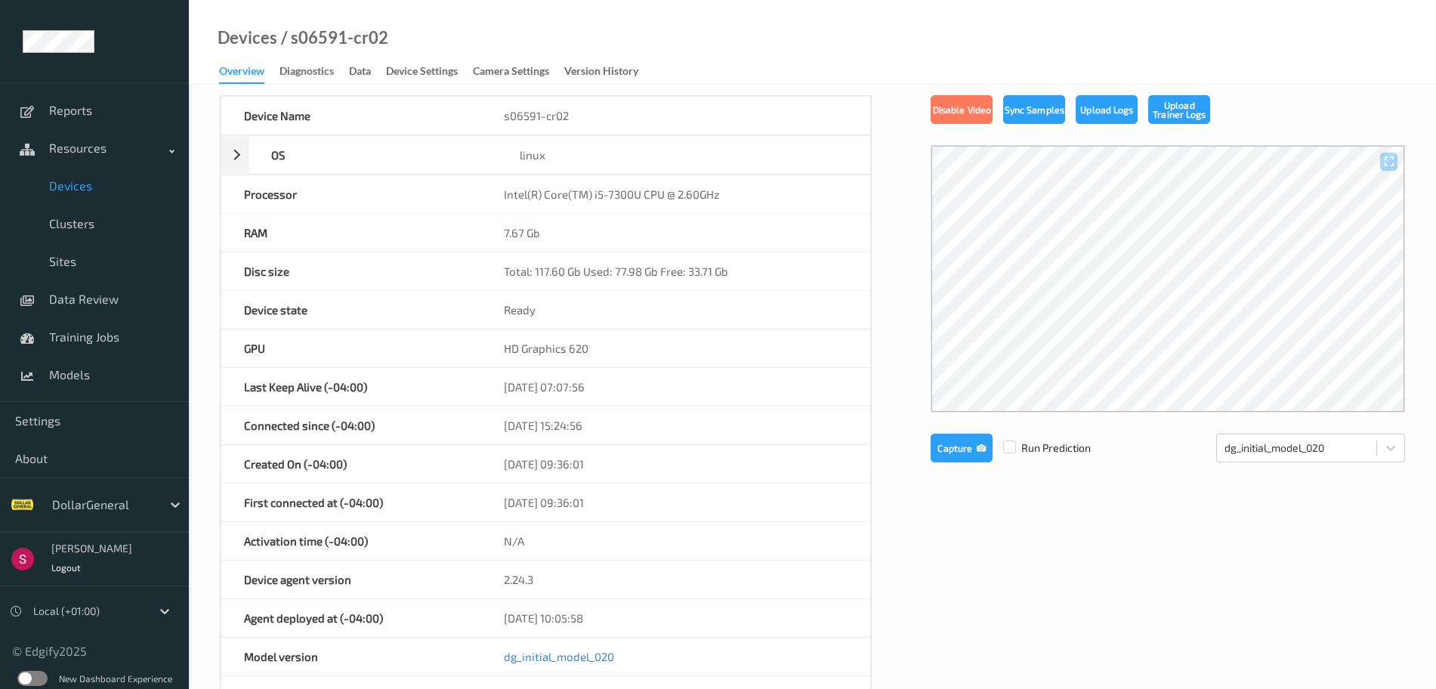
scroll to position [78, 0]
click at [91, 180] on span "Devices" at bounding box center [111, 185] width 125 height 15
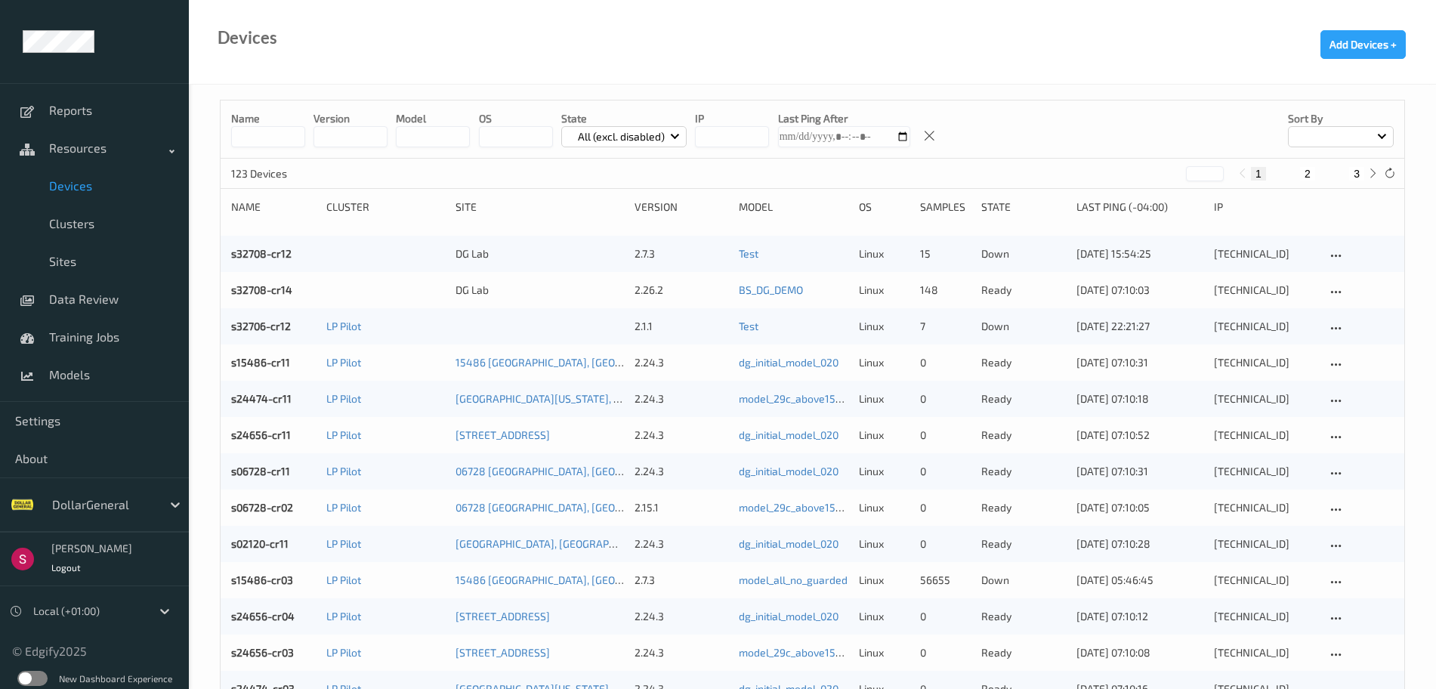
click at [279, 137] on input at bounding box center [268, 136] width 74 height 21
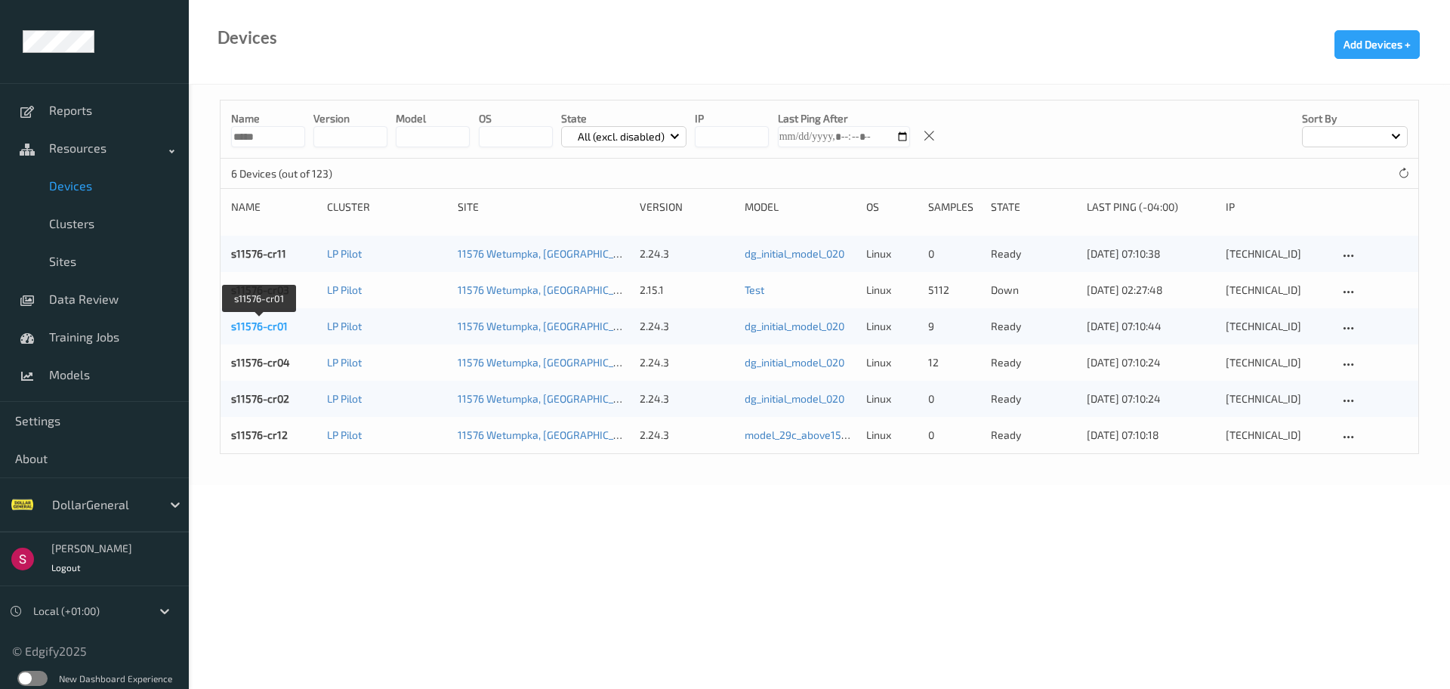
type input "*****"
click at [246, 326] on link "s11576-cr01" at bounding box center [259, 326] width 57 height 13
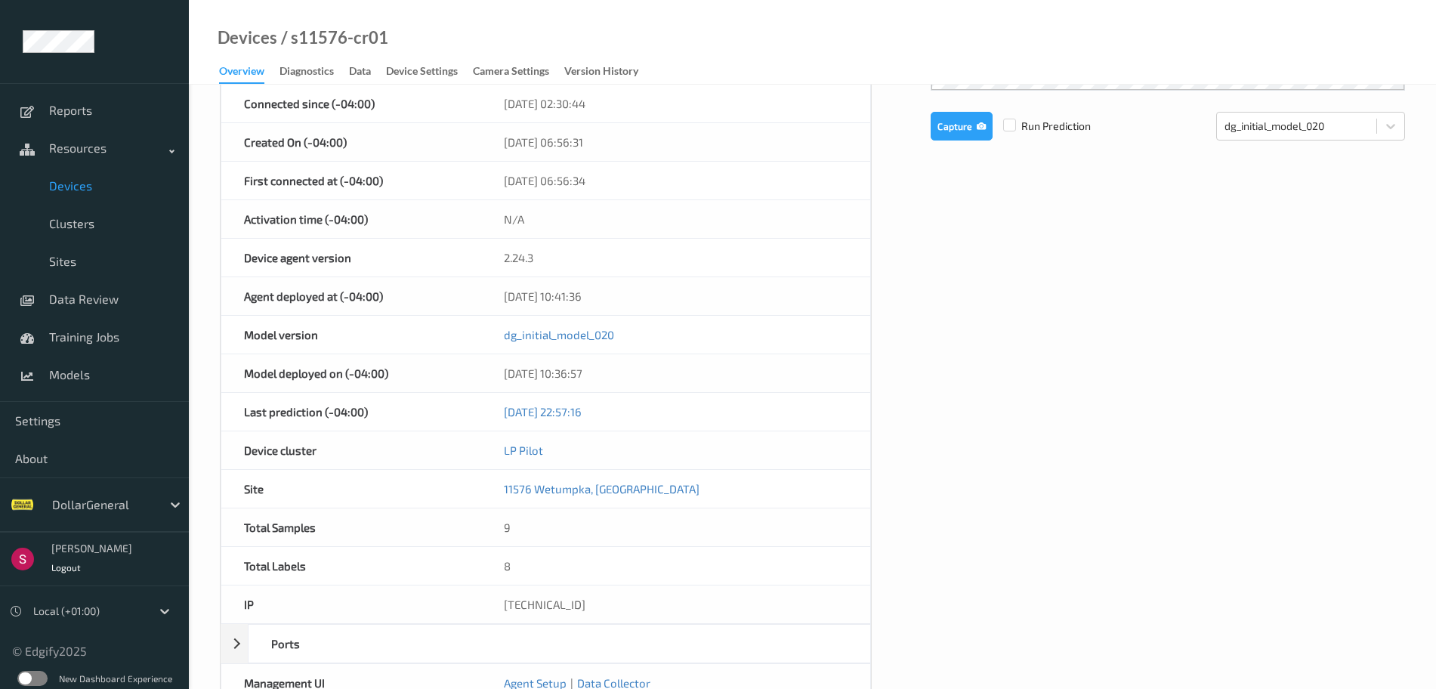
scroll to position [585, 0]
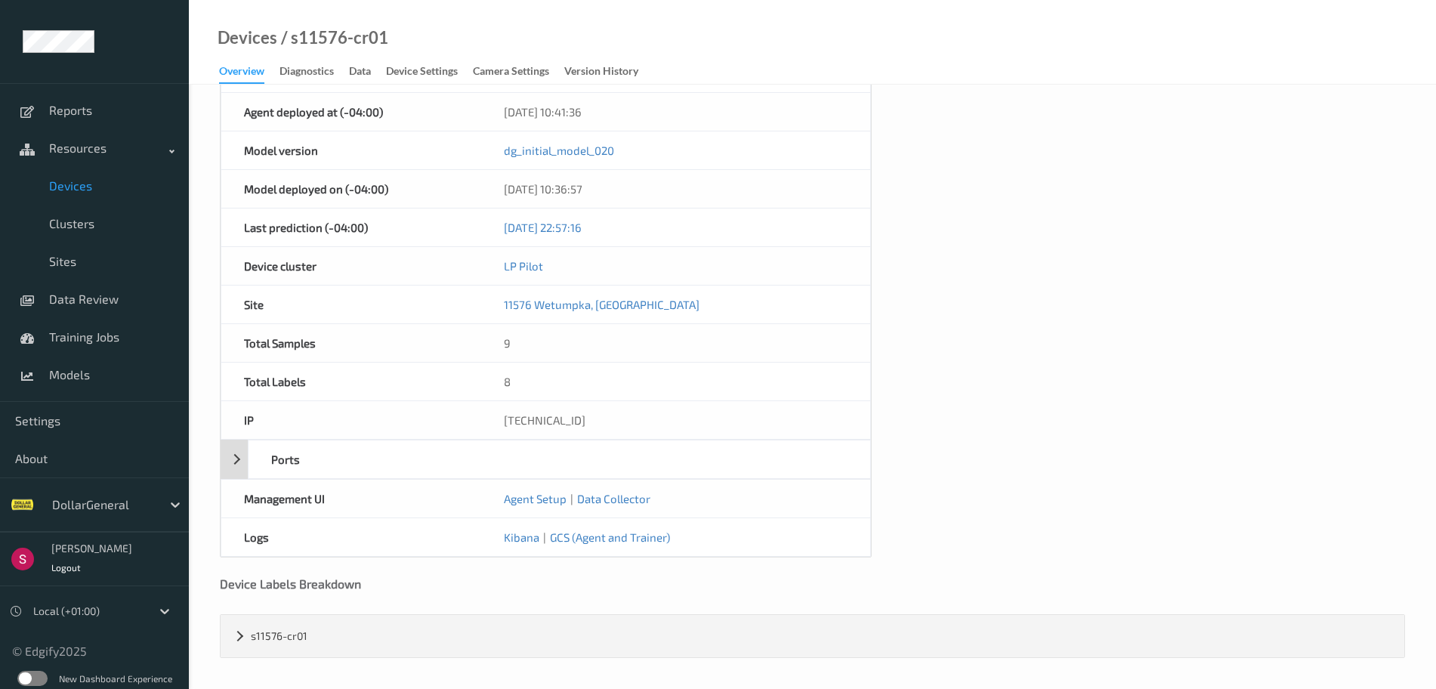
click at [236, 459] on div "Ports" at bounding box center [546, 459] width 650 height 39
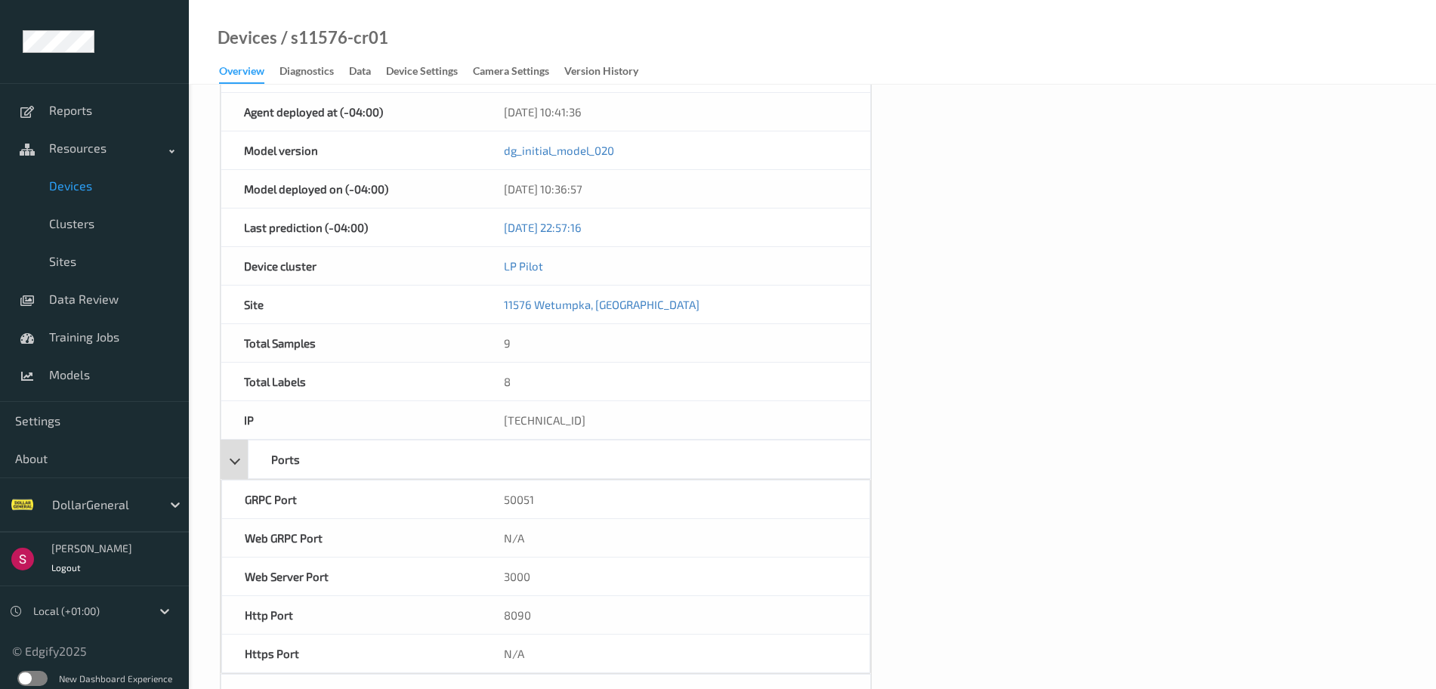
click at [236, 459] on div "Ports" at bounding box center [546, 459] width 650 height 39
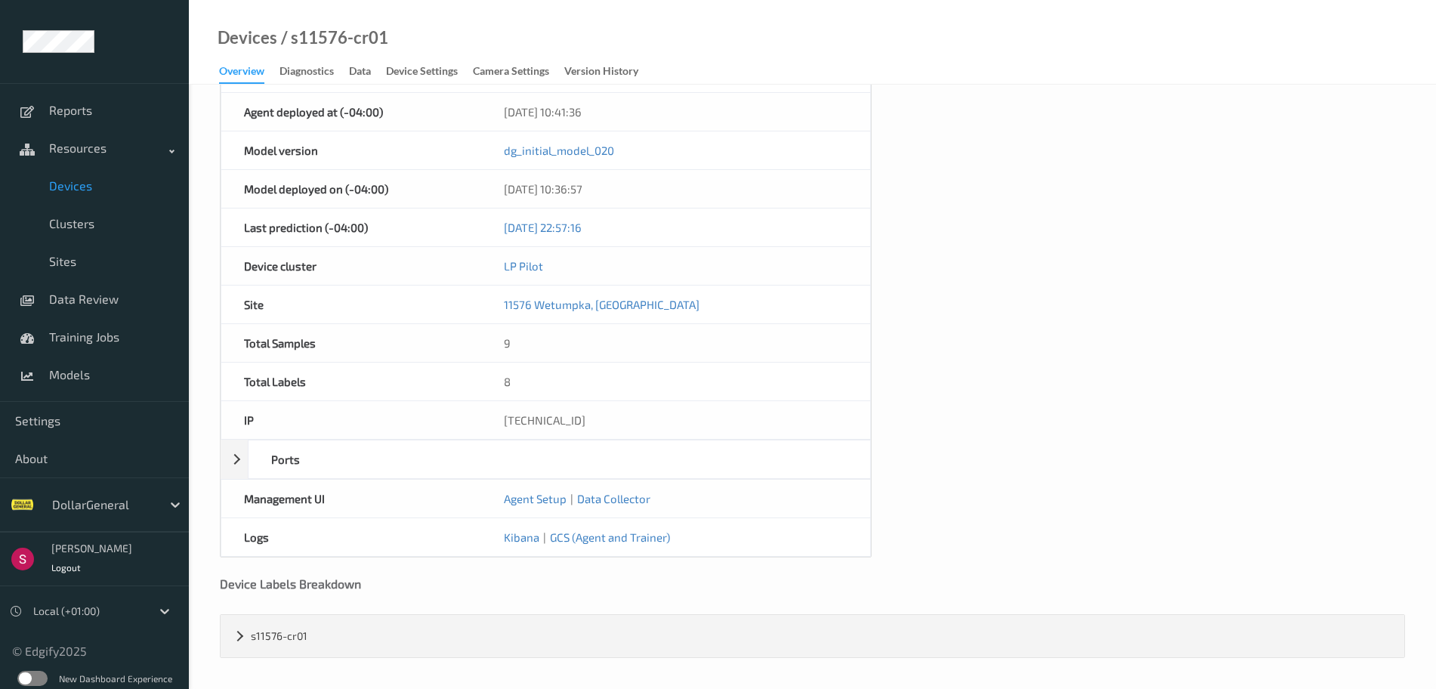
scroll to position [287, 0]
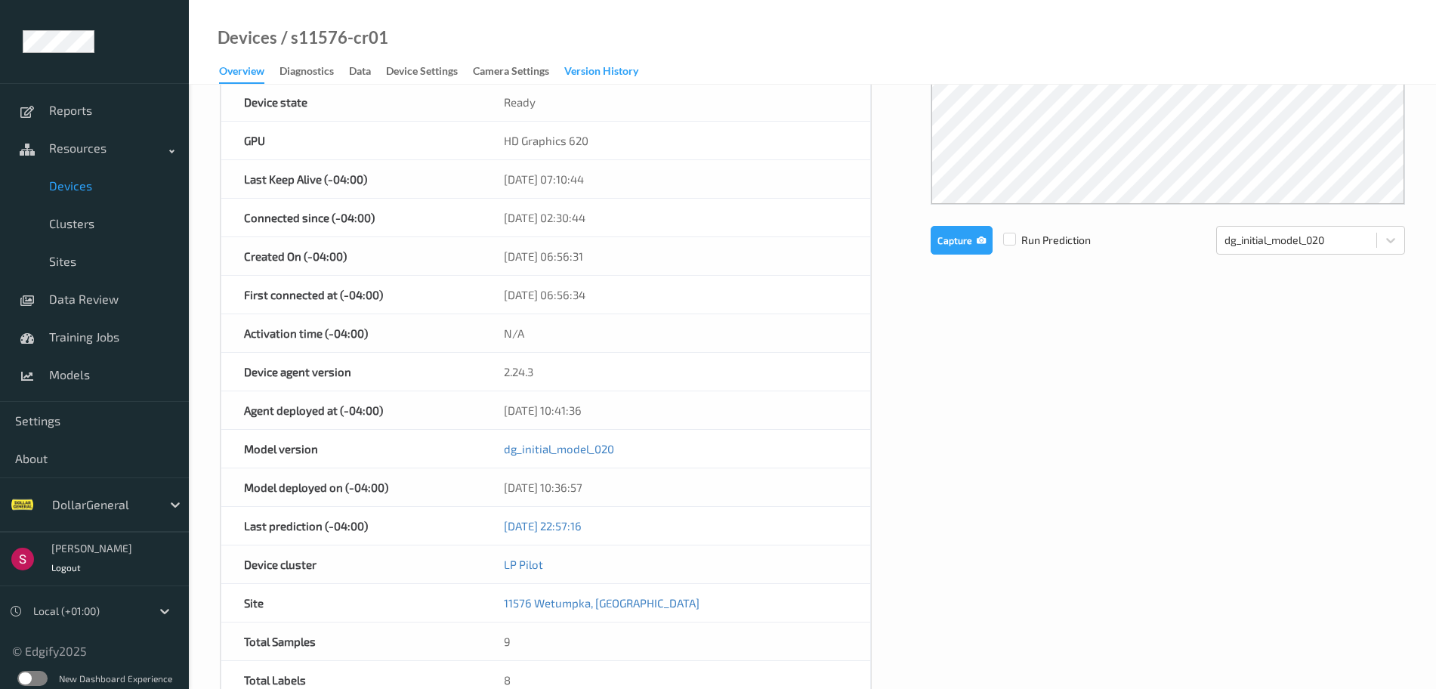
click at [598, 70] on div "Version History" at bounding box center [601, 72] width 74 height 19
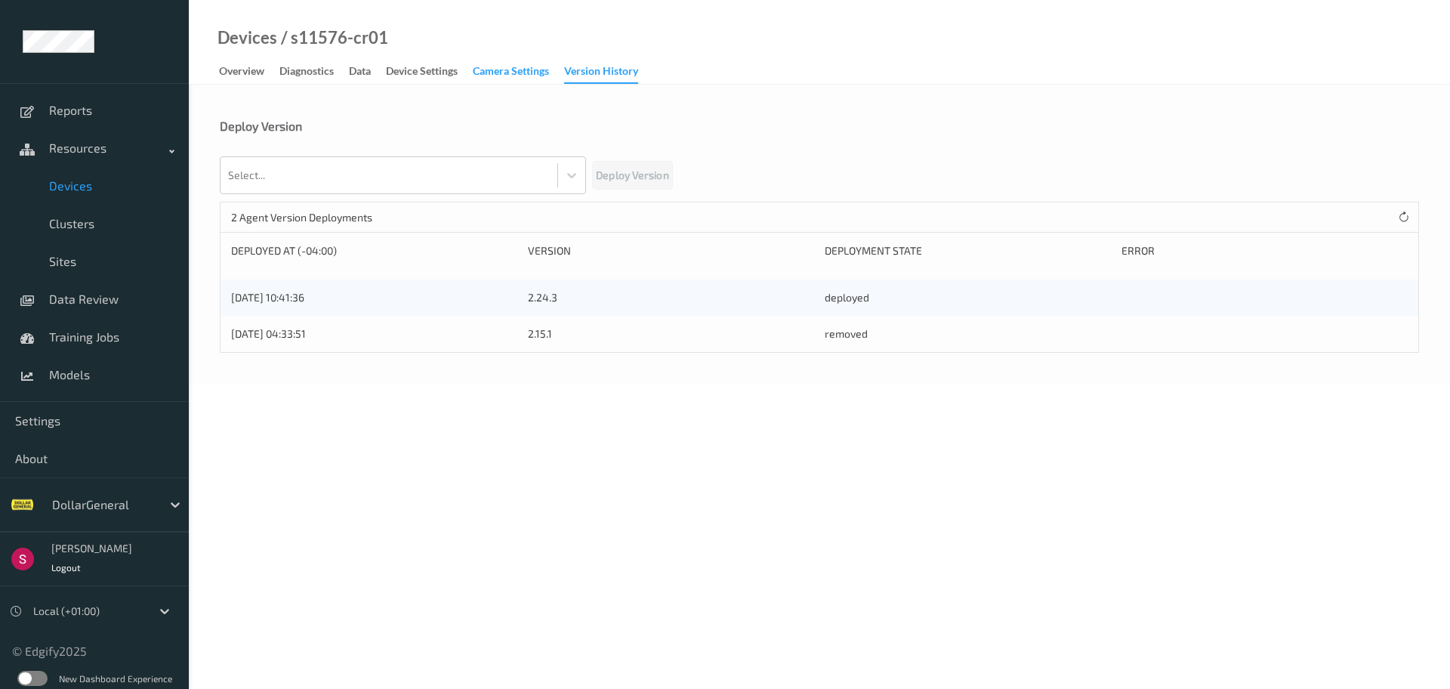
click at [533, 68] on div "Camera Settings" at bounding box center [511, 72] width 76 height 19
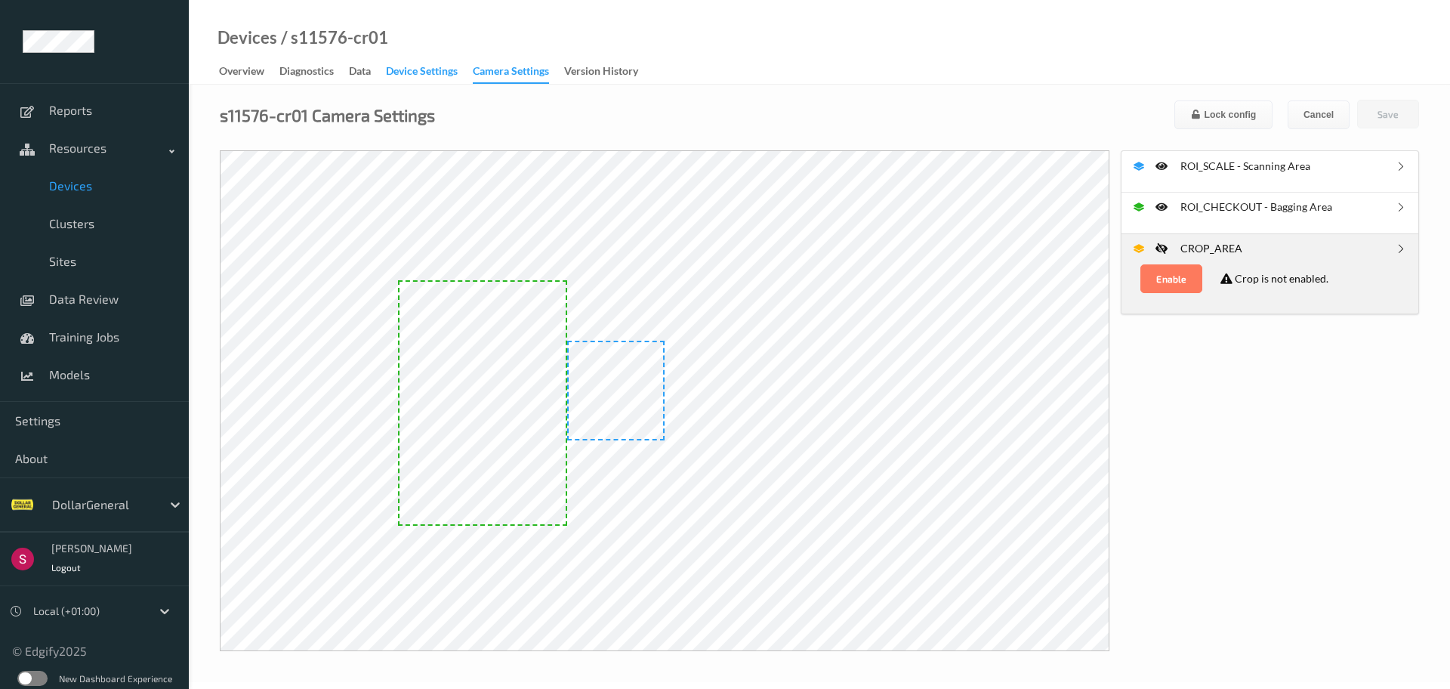
click at [434, 68] on div "Device Settings" at bounding box center [422, 72] width 72 height 19
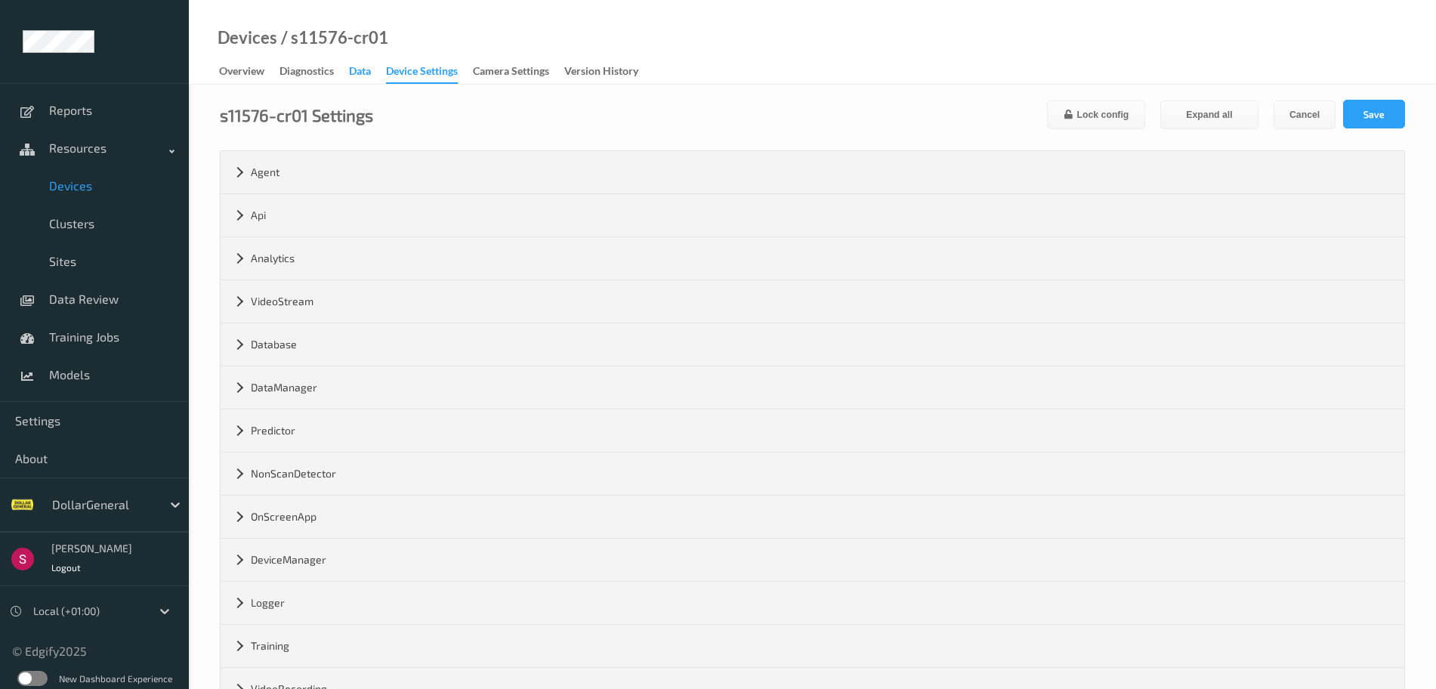
click at [367, 69] on div "Data" at bounding box center [360, 72] width 22 height 19
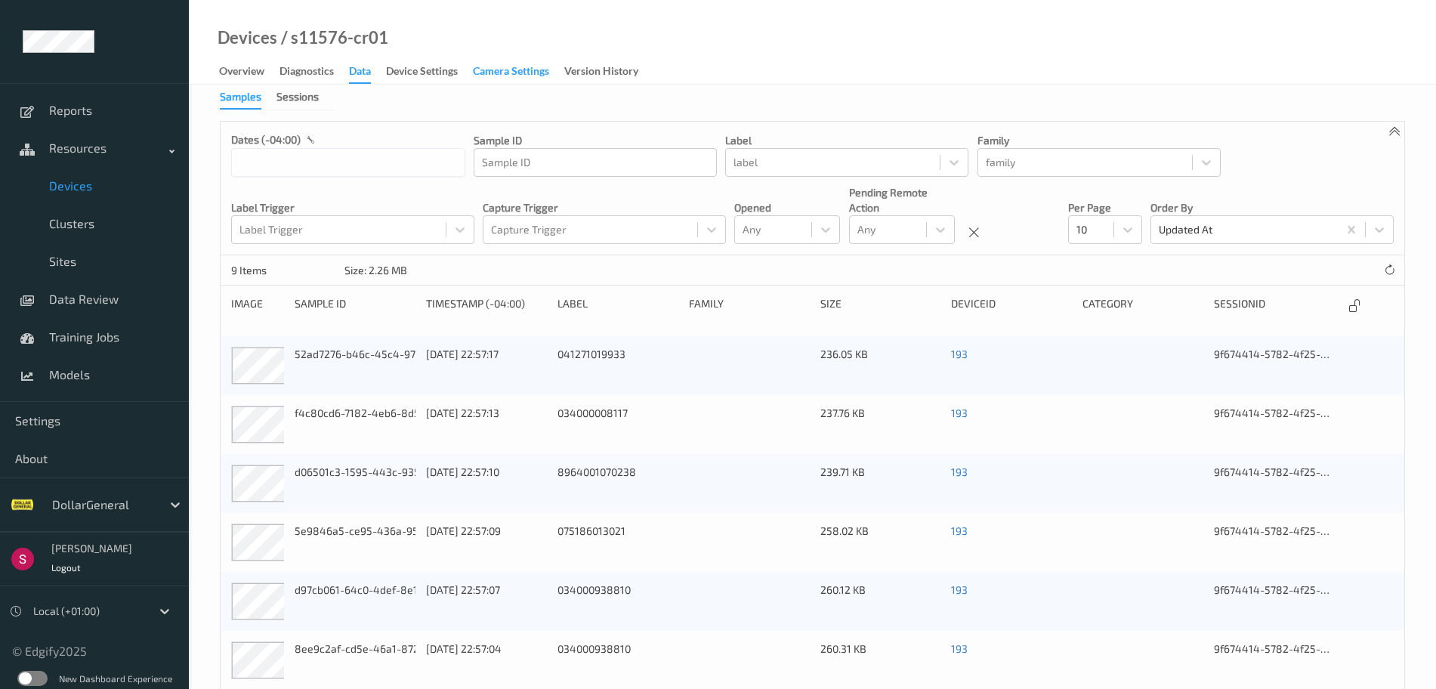
click at [505, 75] on div "Camera Settings" at bounding box center [511, 72] width 76 height 19
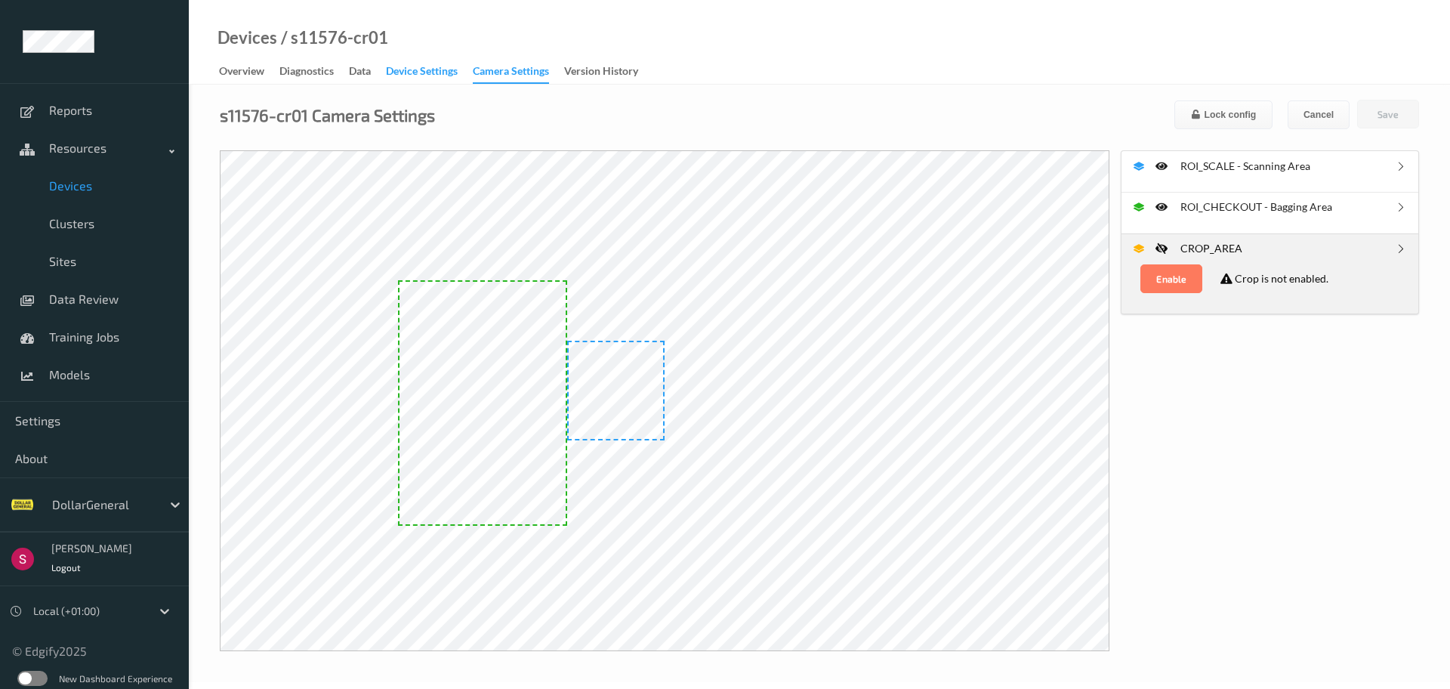
click at [450, 73] on div "Device Settings" at bounding box center [422, 72] width 72 height 19
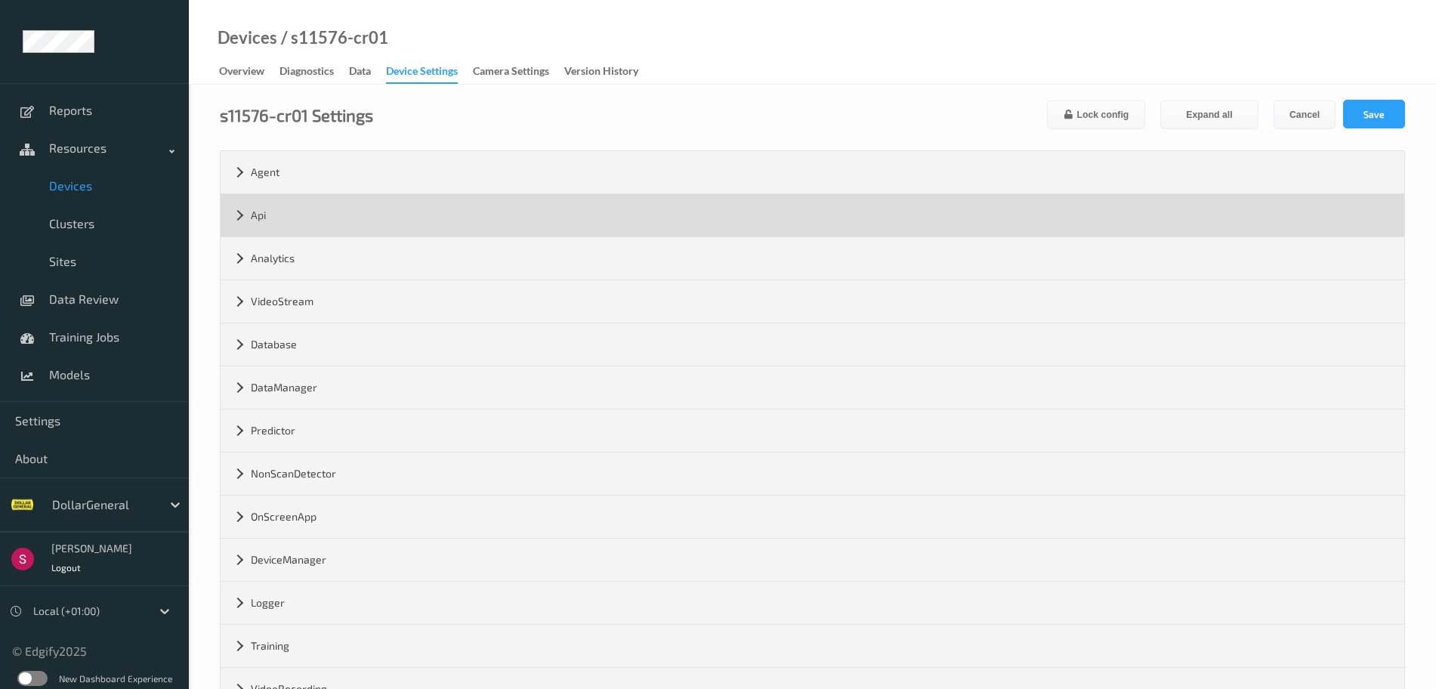
click at [241, 213] on div "Api" at bounding box center [813, 215] width 1184 height 42
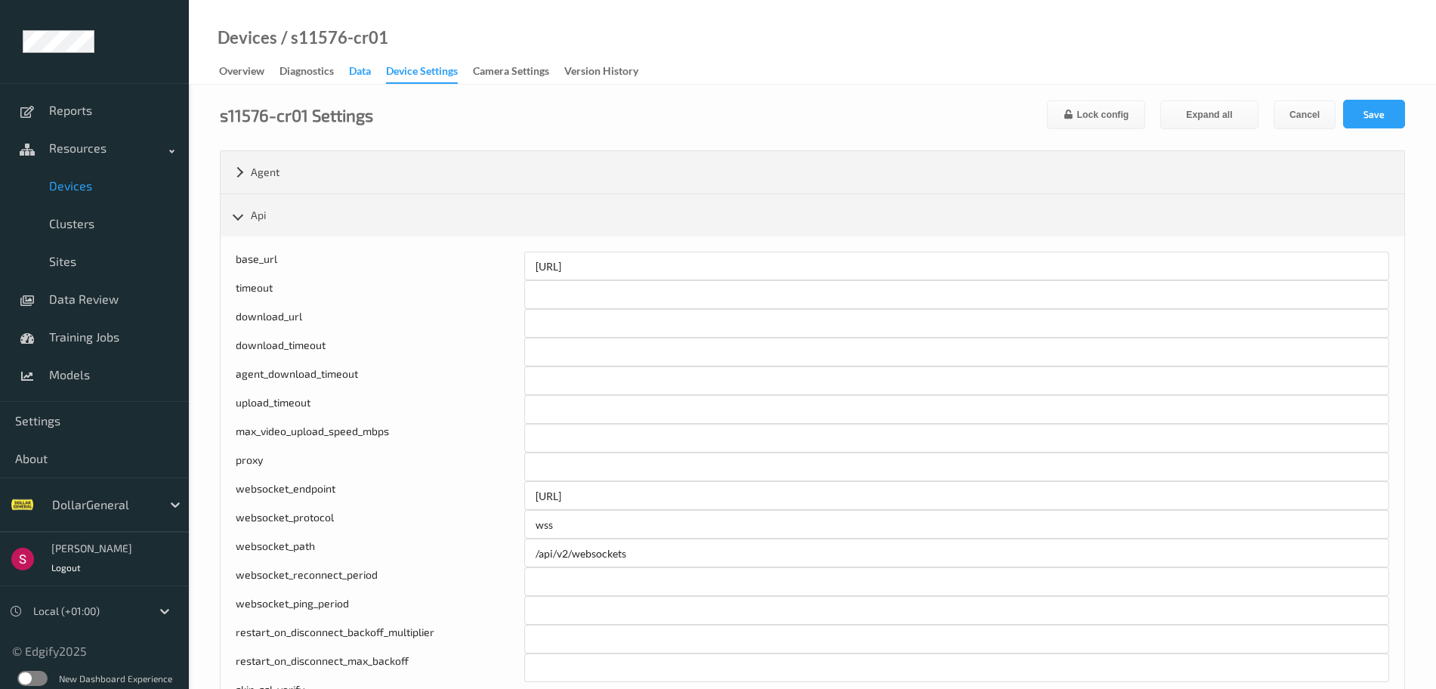
click at [356, 69] on div "Data" at bounding box center [360, 72] width 22 height 19
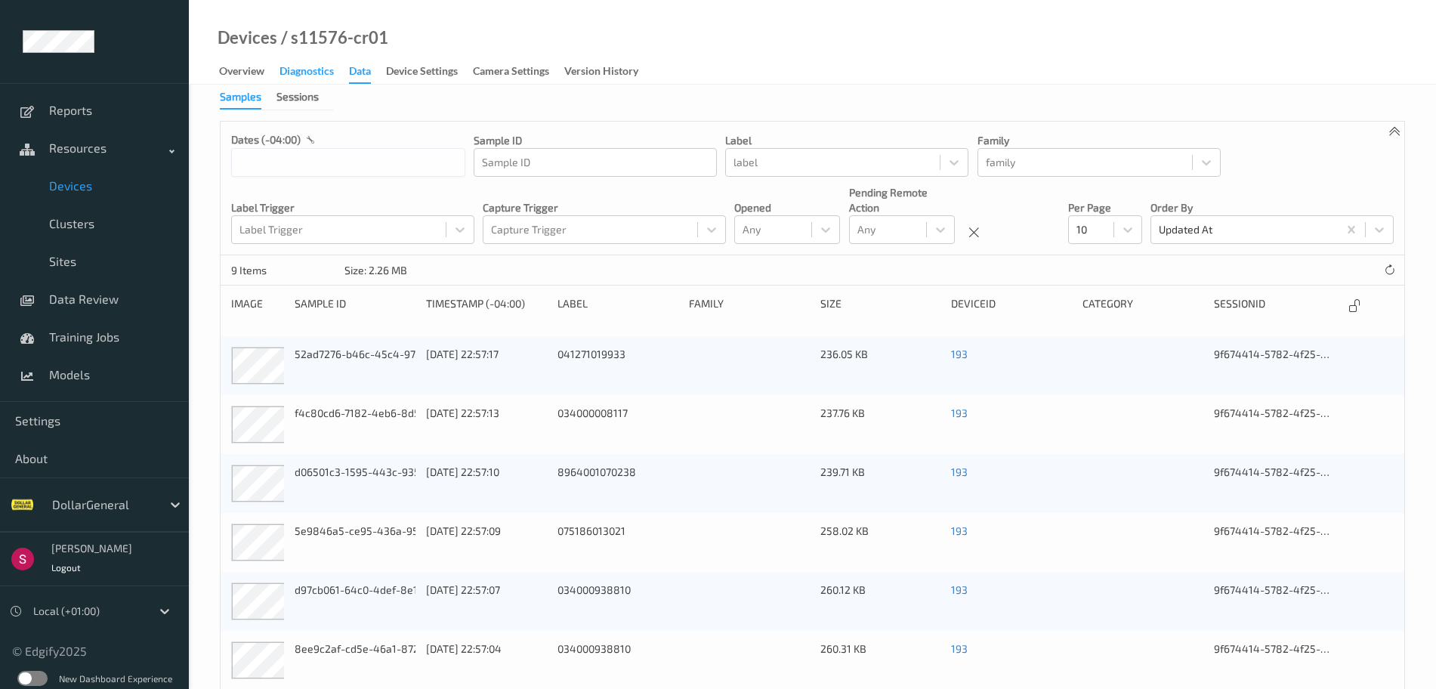
click at [316, 63] on div "Diagnostics" at bounding box center [307, 72] width 54 height 19
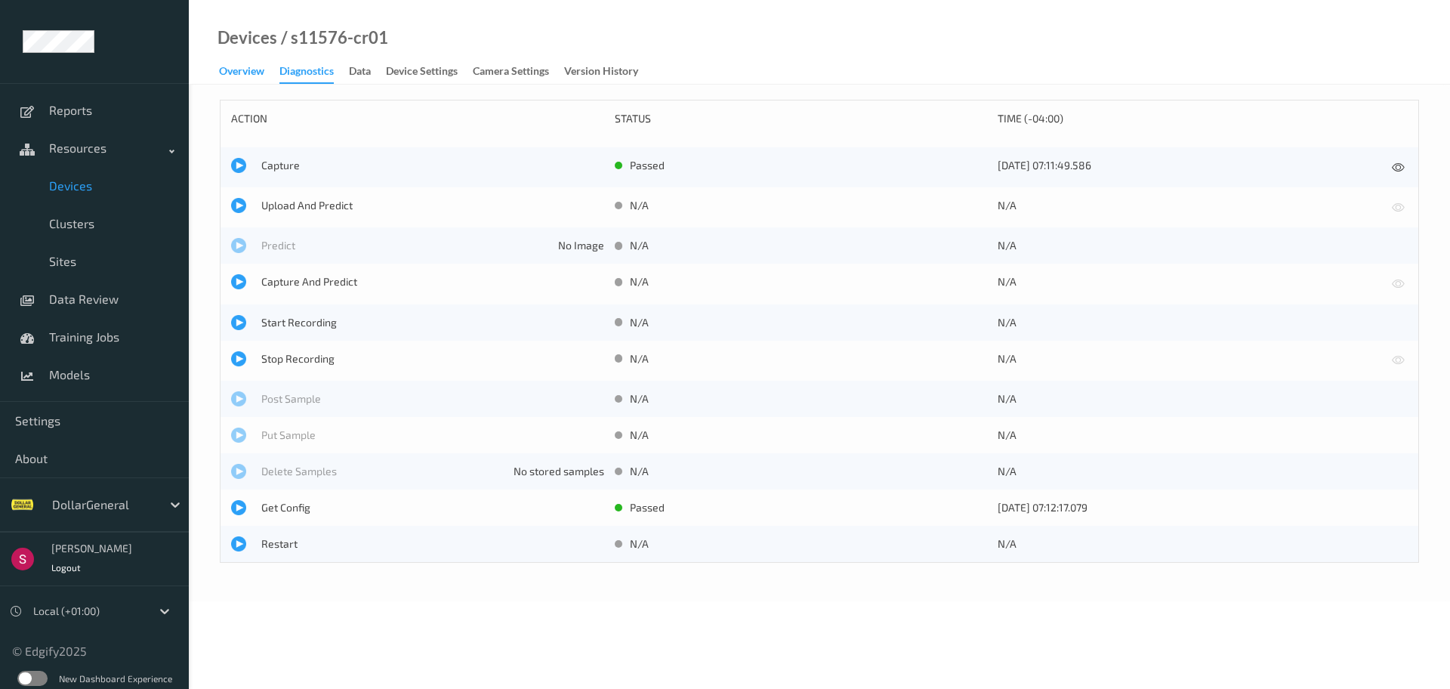
click at [251, 71] on div "Overview" at bounding box center [241, 72] width 45 height 19
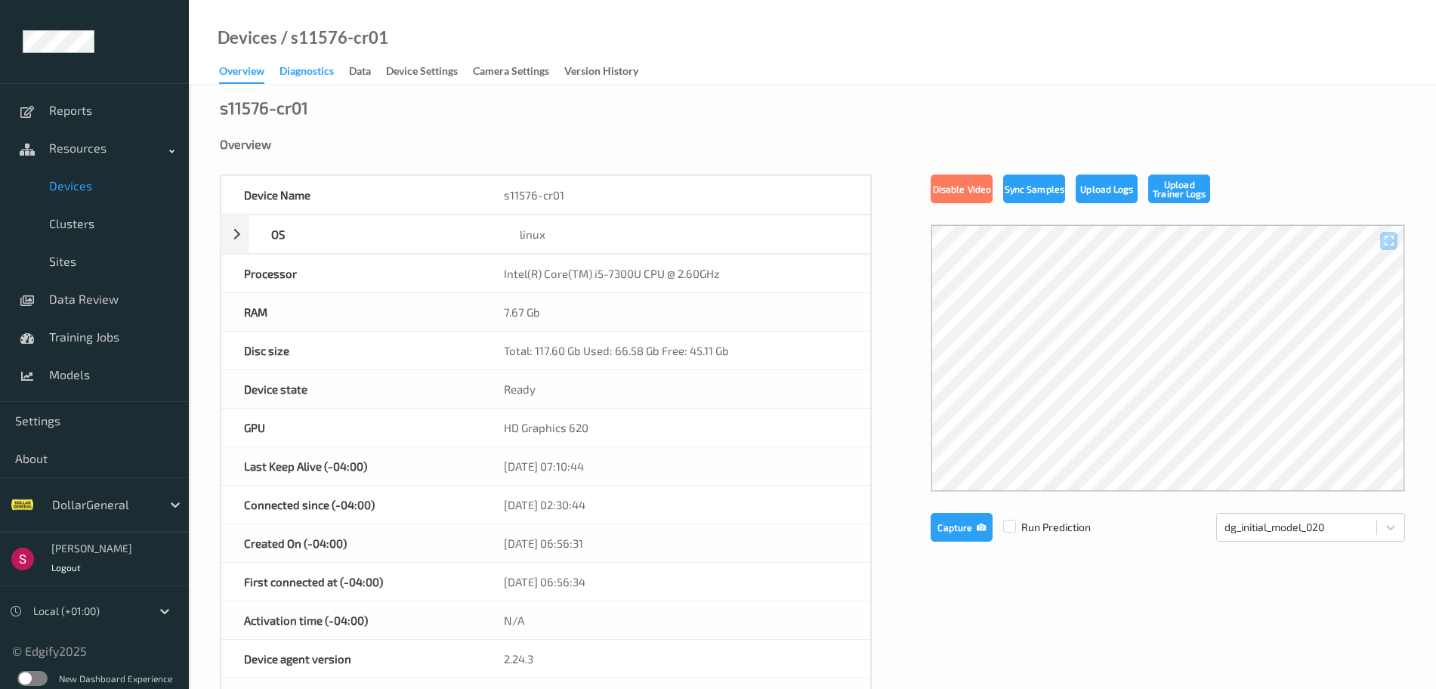
click at [310, 70] on div "Diagnostics" at bounding box center [307, 72] width 54 height 19
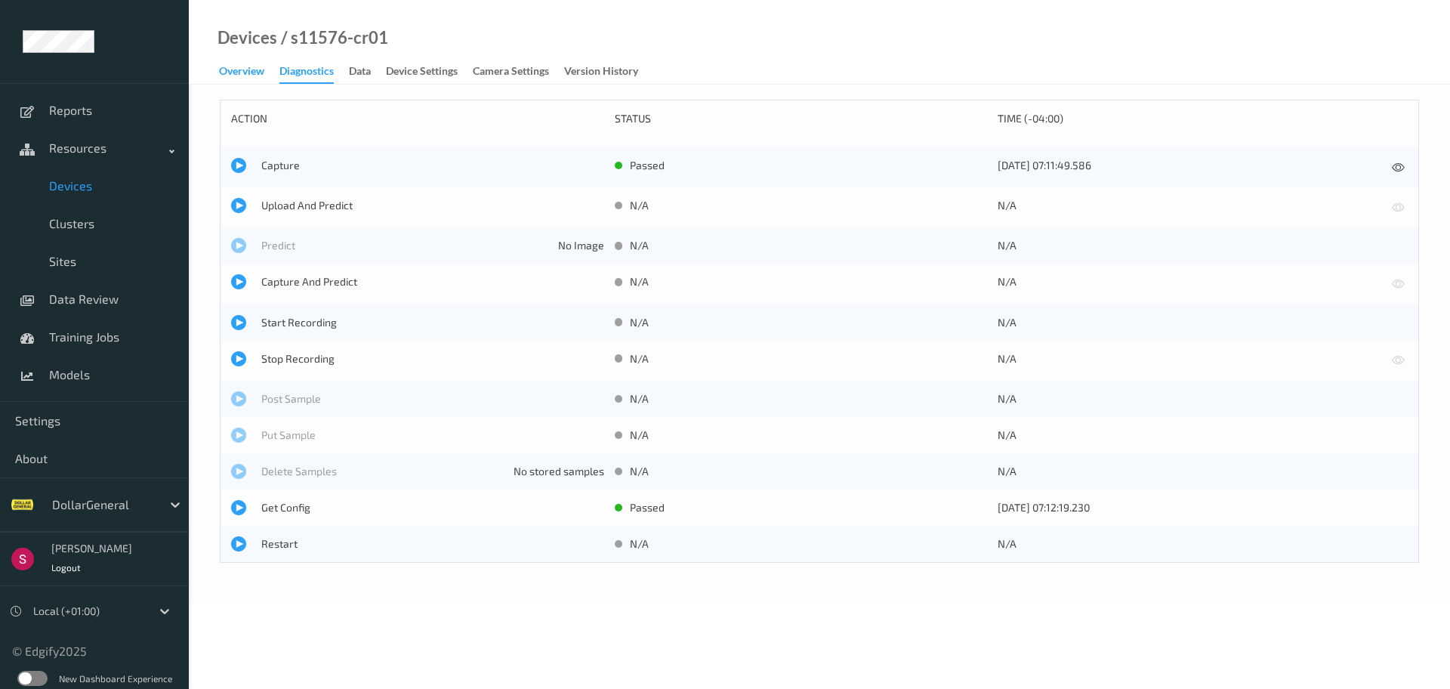
click at [242, 69] on div "Overview" at bounding box center [241, 72] width 45 height 19
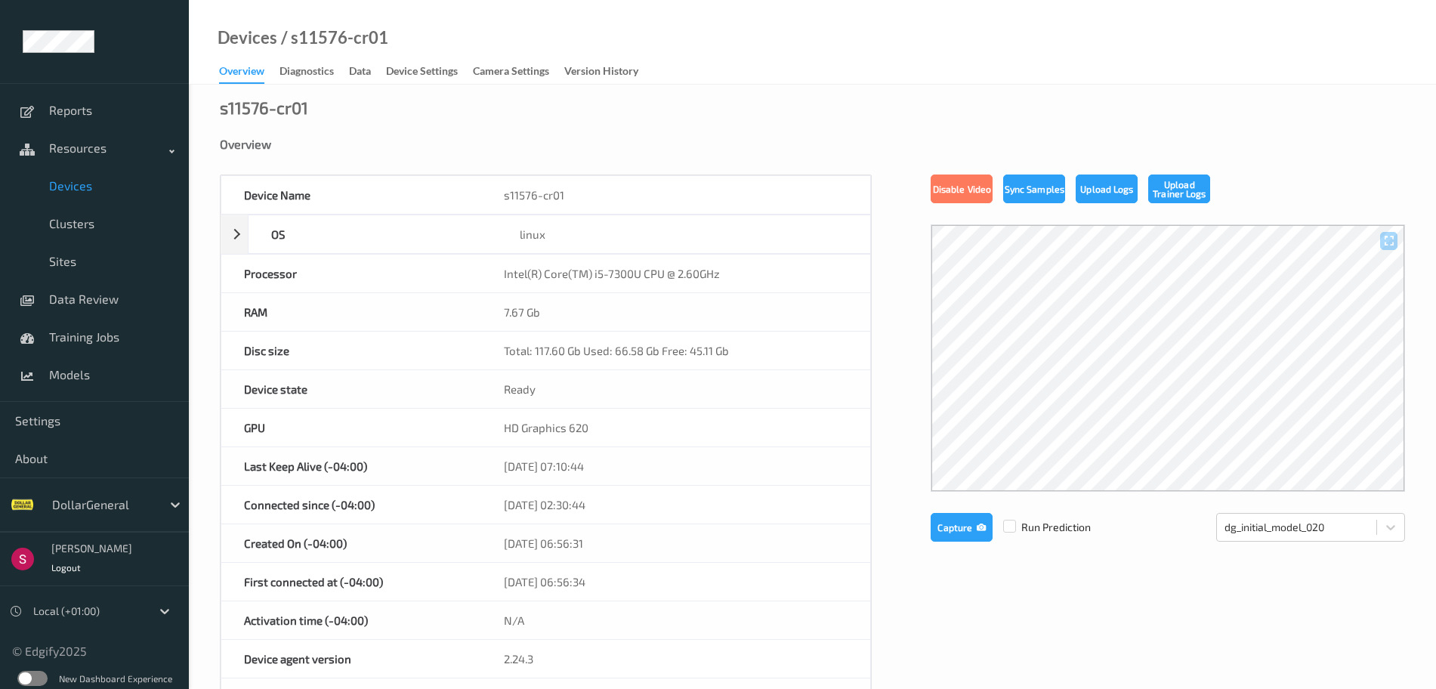
click at [435, 137] on div "Overview" at bounding box center [812, 144] width 1185 height 15
click at [1098, 189] on button "Upload Logs" at bounding box center [1107, 189] width 62 height 29
drag, startPoint x: 399, startPoint y: 38, endPoint x: 289, endPoint y: 36, distance: 110.3
click at [289, 36] on div "Devices / s11576-cr01 Overview Diagnostics Data Device Settings Camera Settings…" at bounding box center [812, 42] width 1247 height 85
copy div "s11576-cr01"
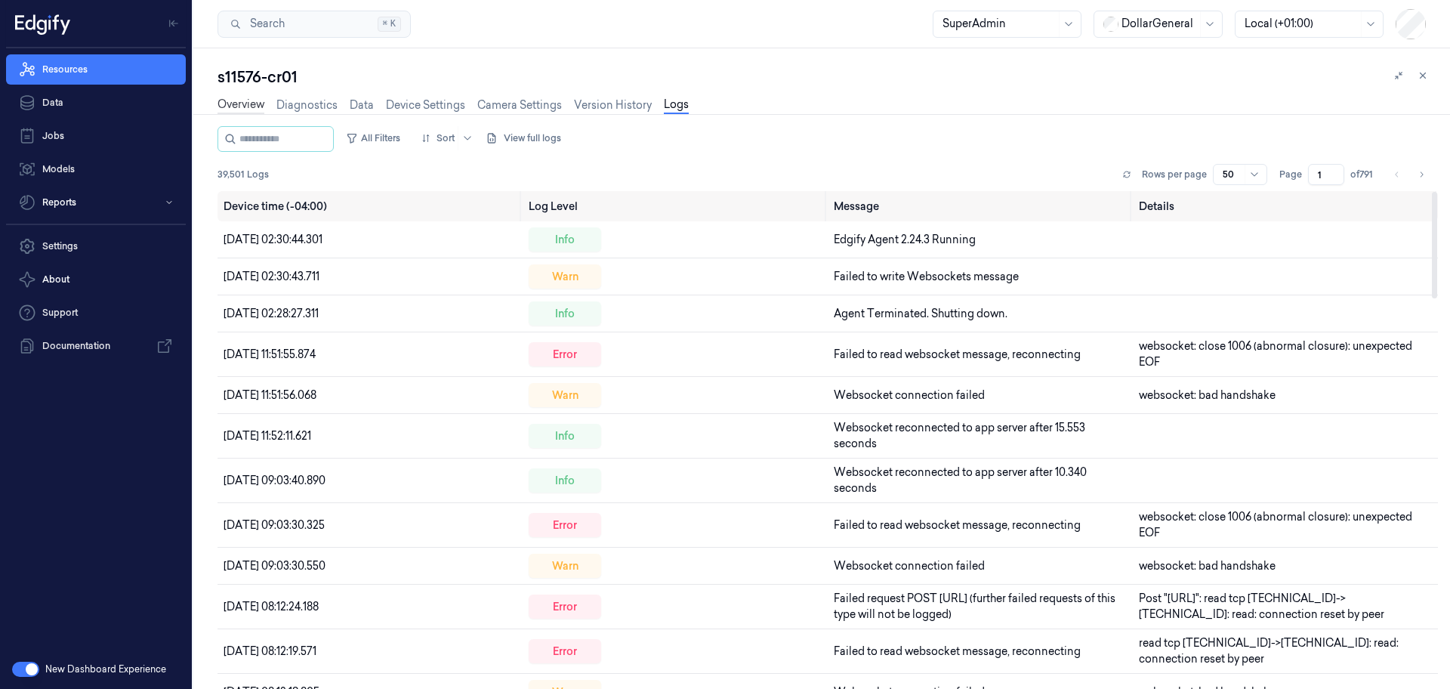
click at [249, 101] on link "Overview" at bounding box center [241, 105] width 47 height 17
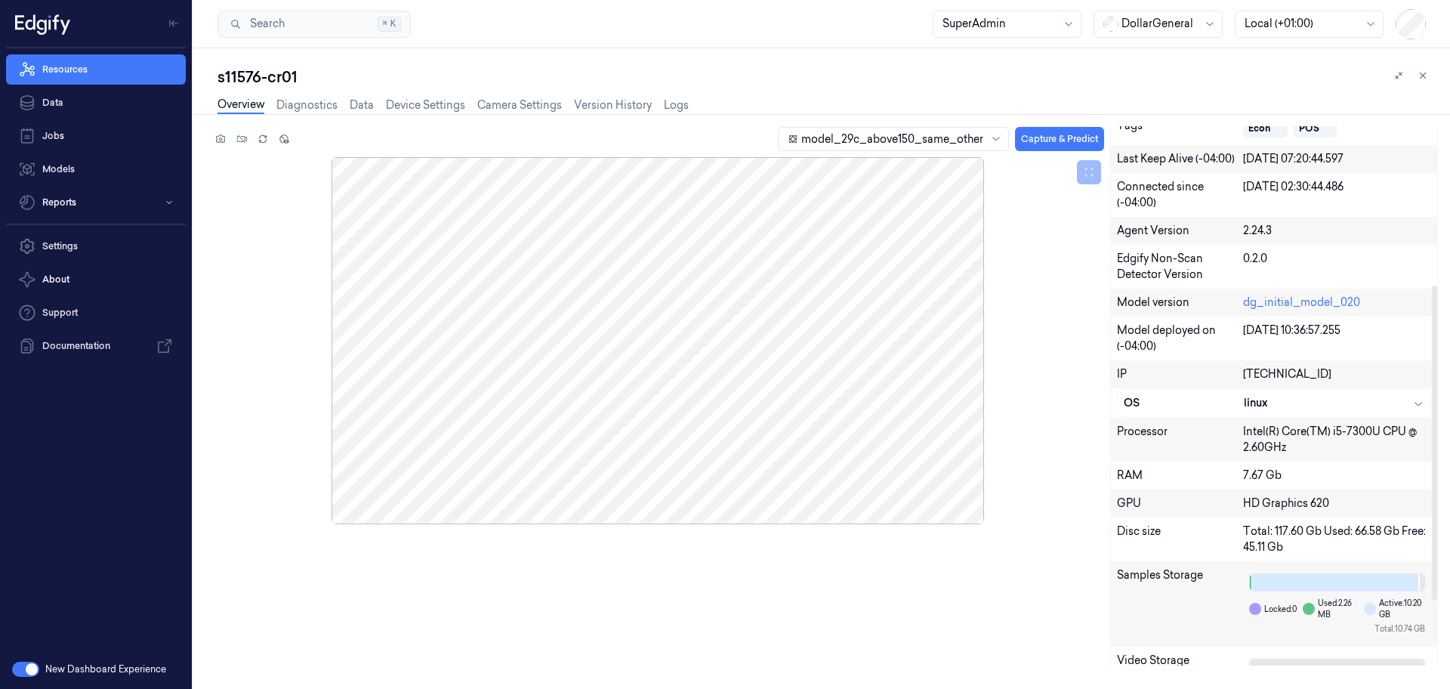
scroll to position [382, 0]
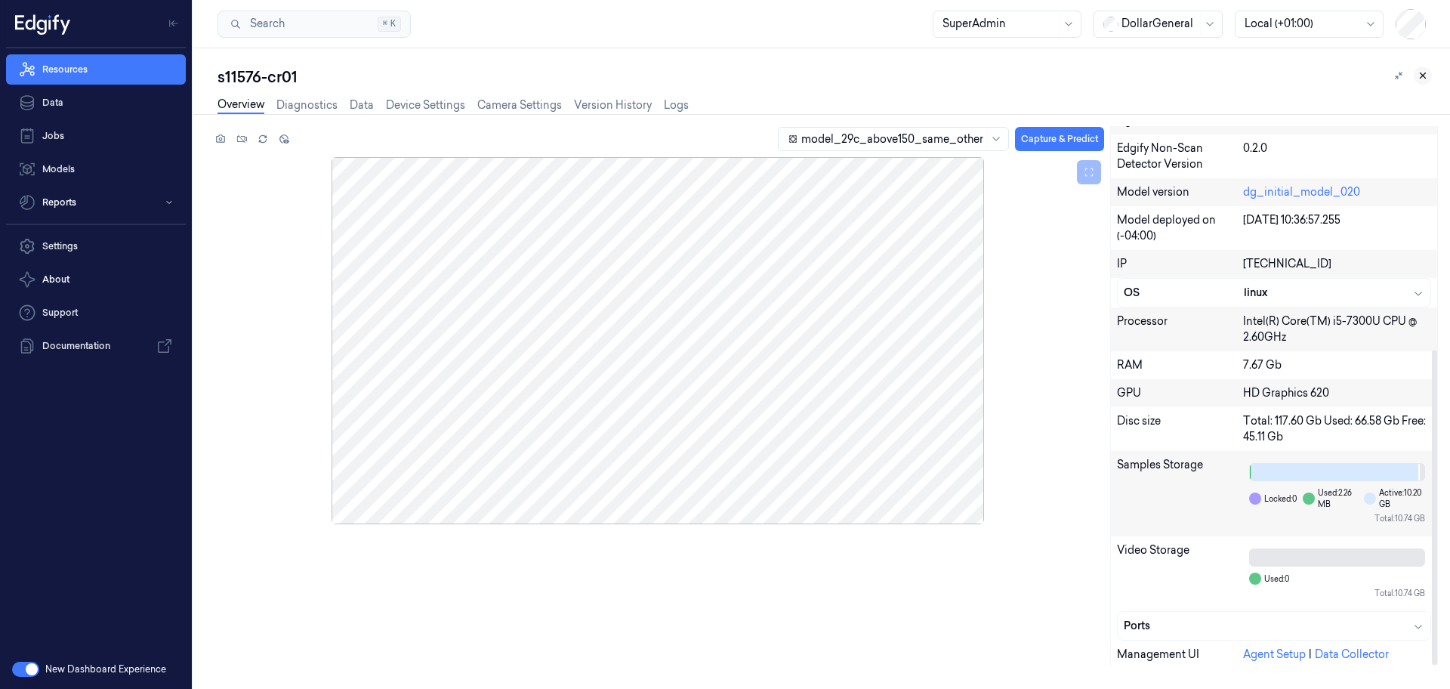
click at [1421, 76] on icon at bounding box center [1423, 75] width 11 height 11
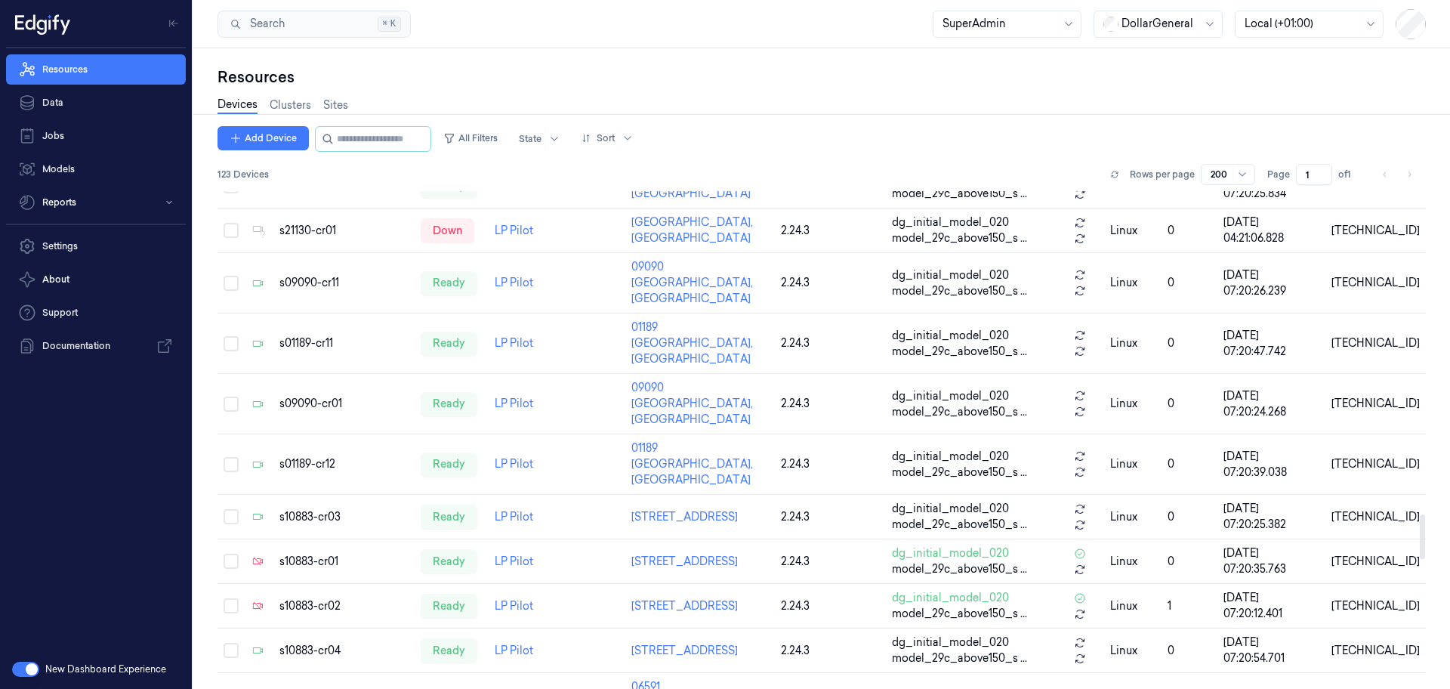
scroll to position [3592, 0]
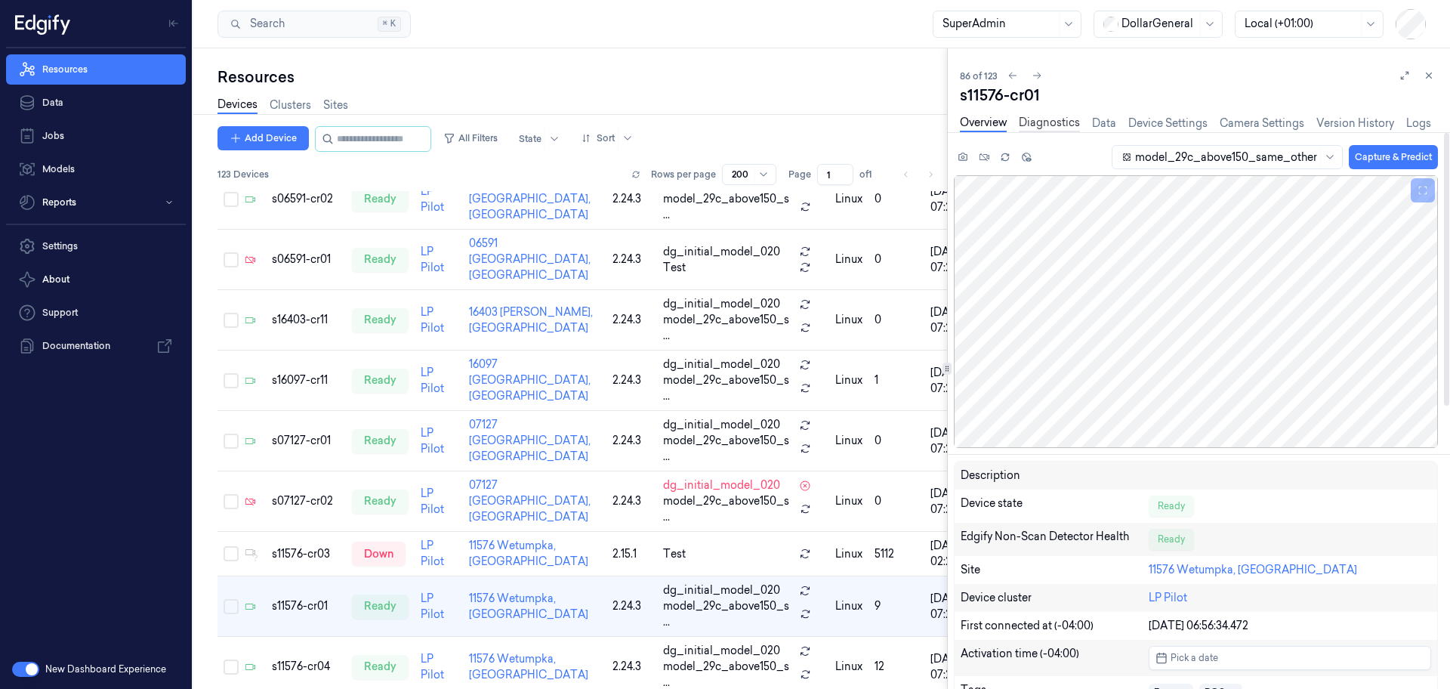
click at [1045, 123] on link "Diagnostics" at bounding box center [1049, 123] width 61 height 17
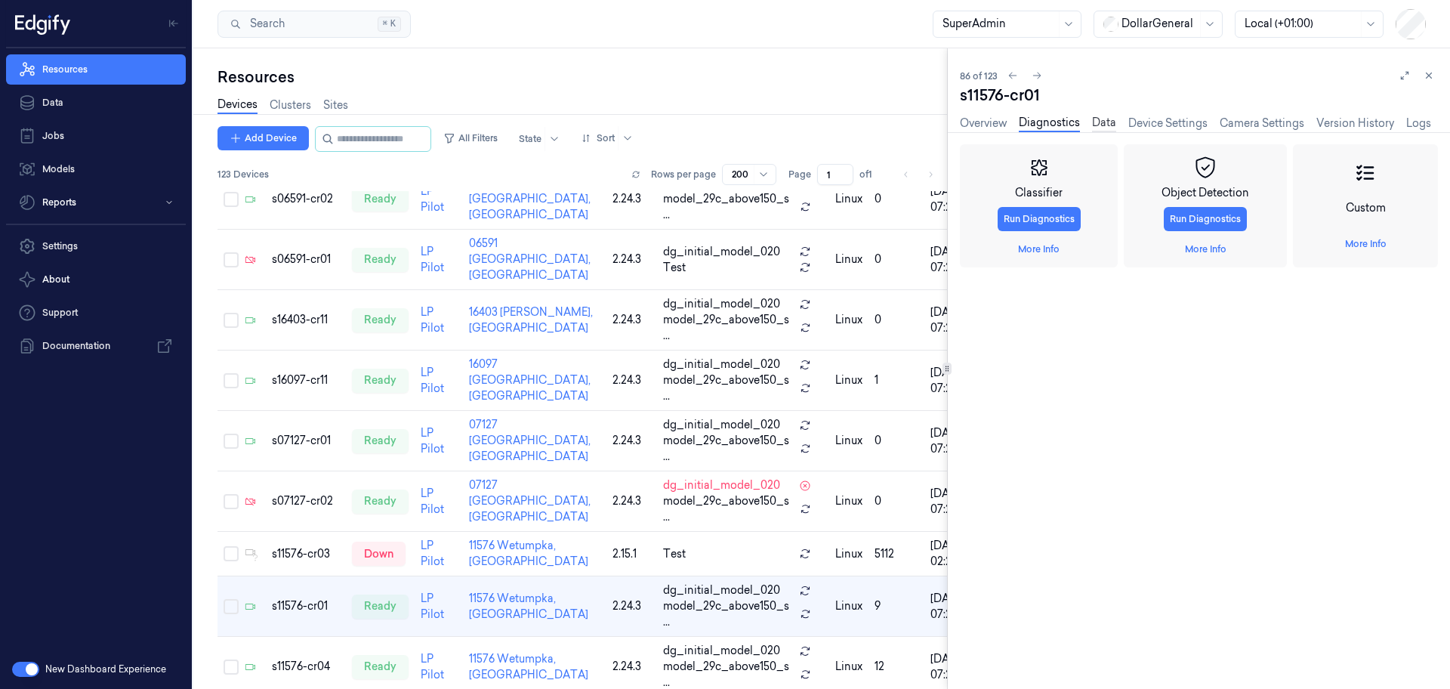
click at [1098, 119] on link "Data" at bounding box center [1104, 123] width 24 height 17
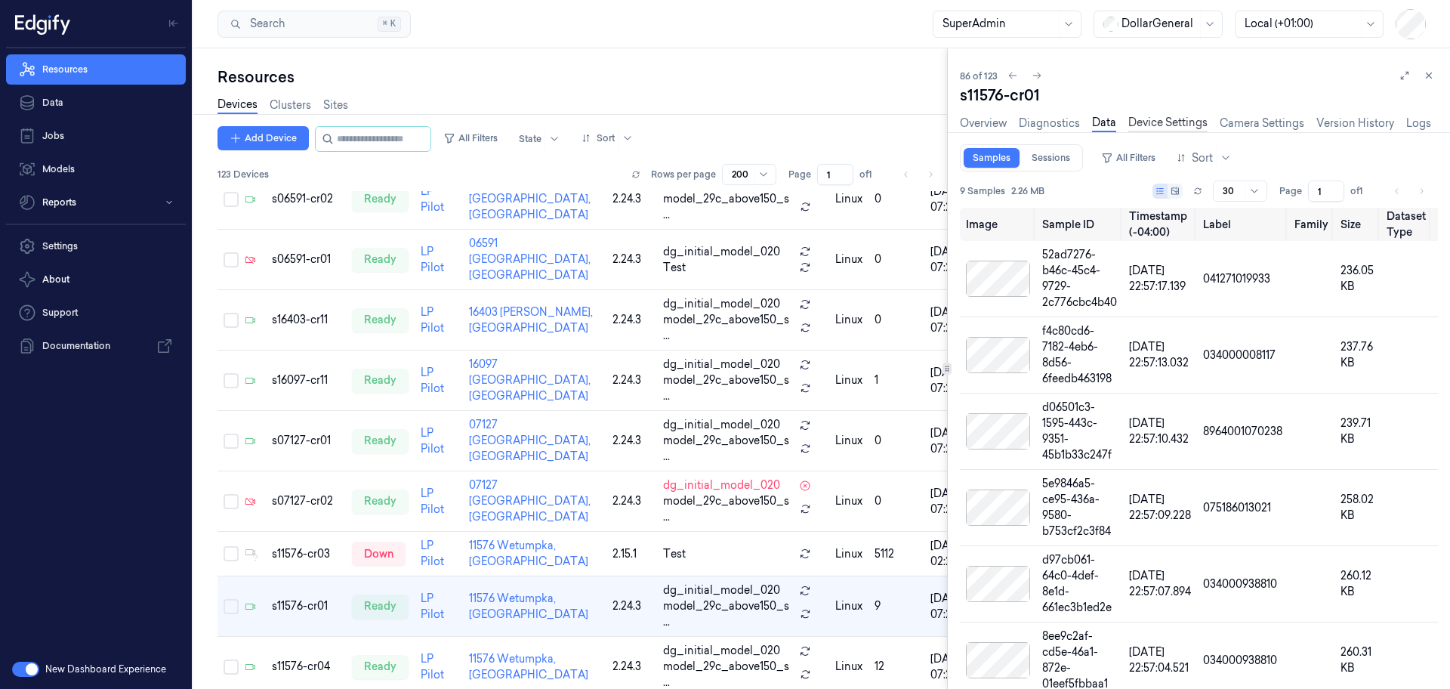
click at [1159, 119] on link "Device Settings" at bounding box center [1168, 123] width 79 height 17
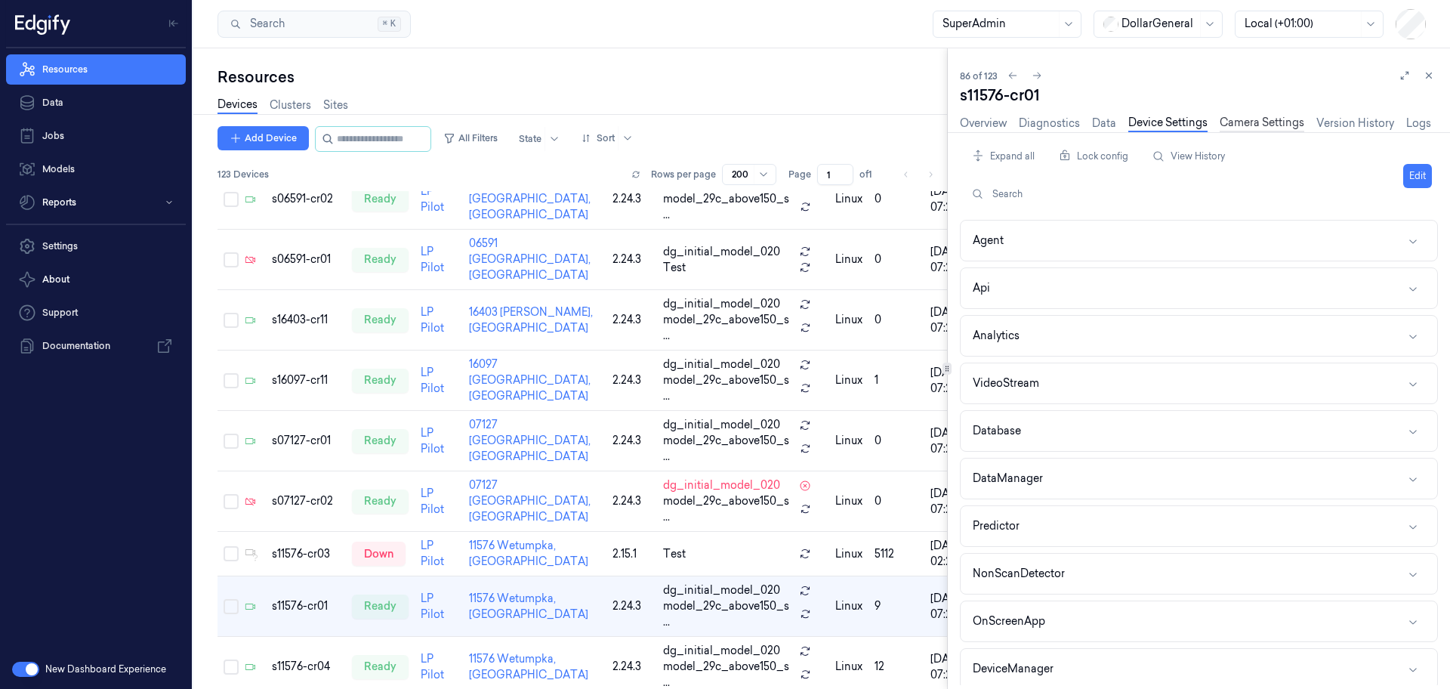
click at [1252, 119] on link "Camera Settings" at bounding box center [1262, 123] width 85 height 17
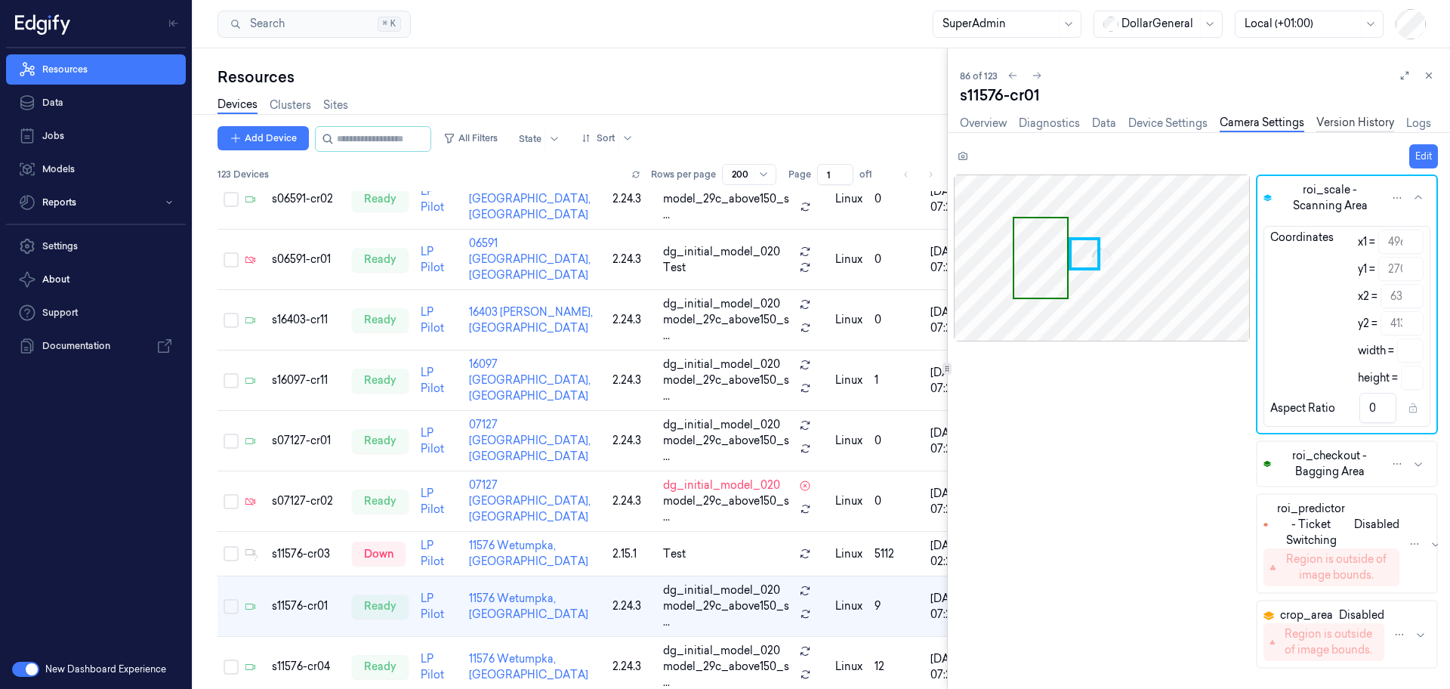
click at [1335, 118] on link "Version History" at bounding box center [1356, 123] width 78 height 17
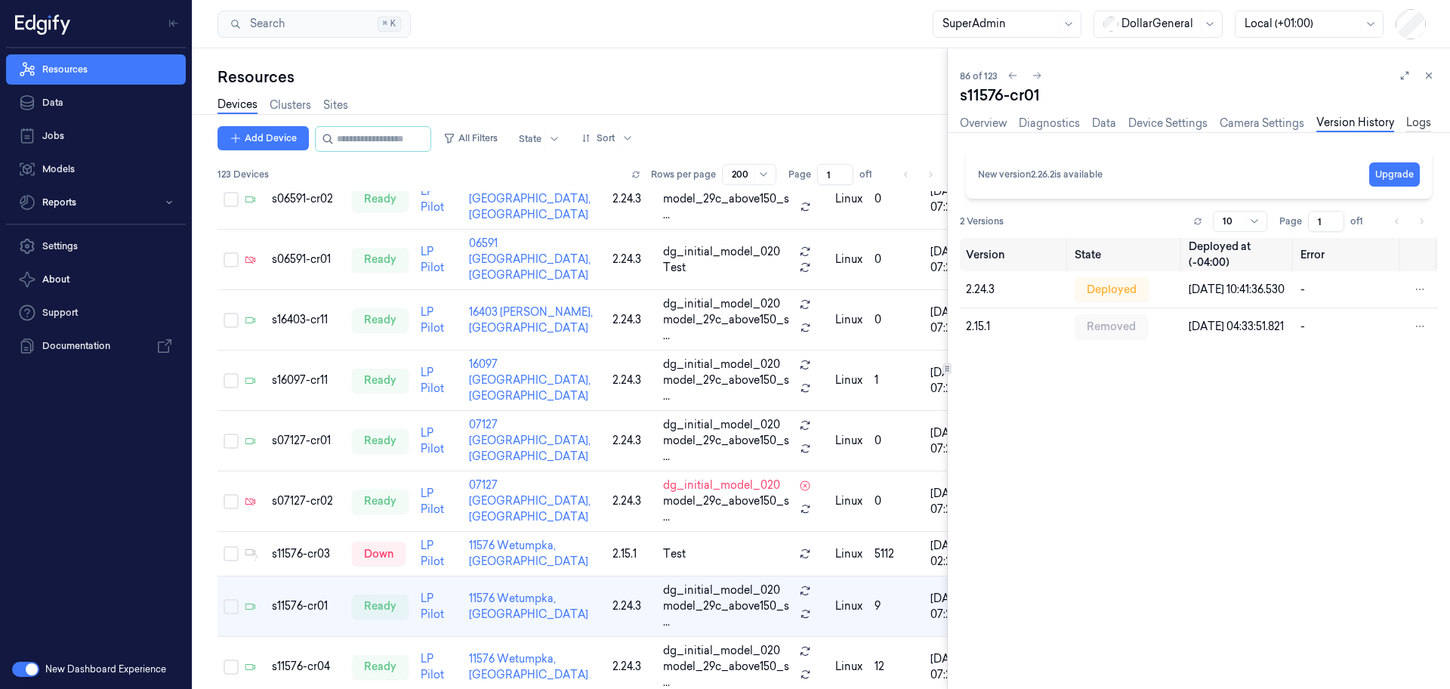
click at [1413, 122] on link "Logs" at bounding box center [1419, 123] width 25 height 17
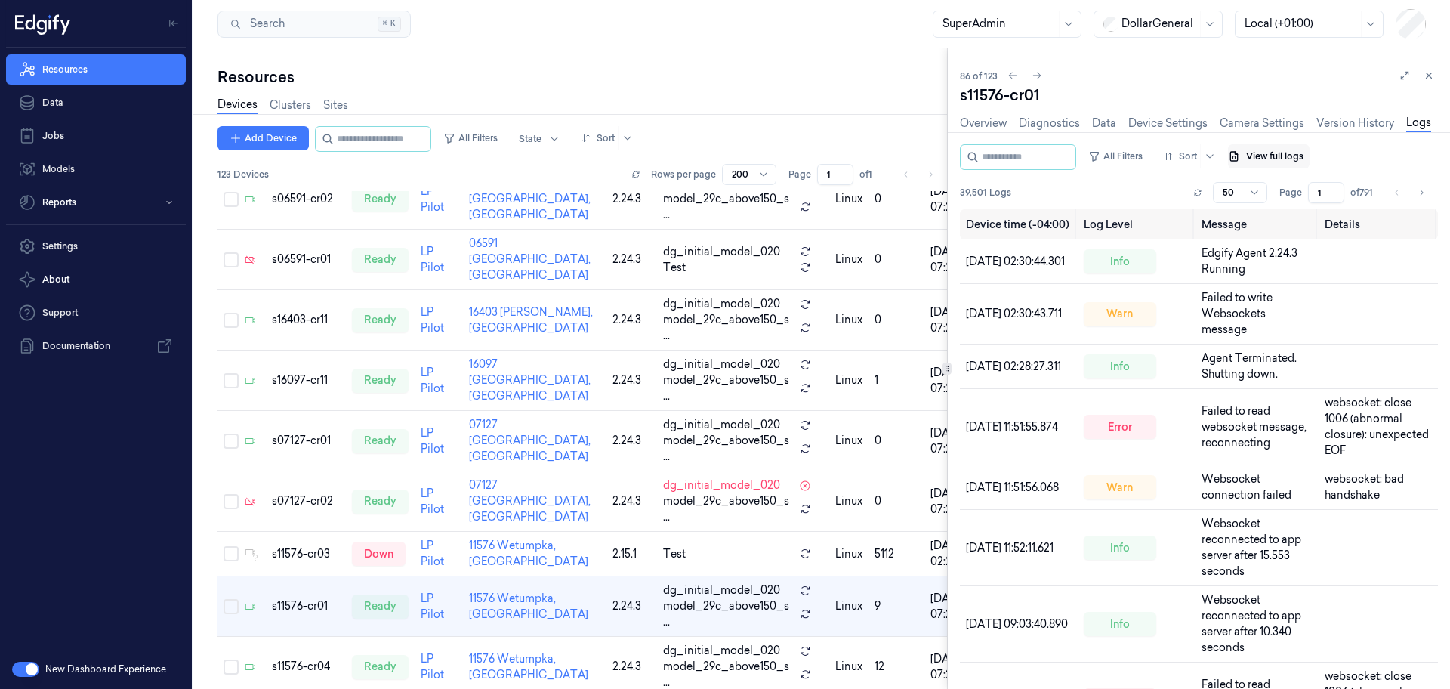
click at [1289, 153] on button "View full logs" at bounding box center [1269, 156] width 82 height 24
click at [1302, 202] on button "Save agent logs" at bounding box center [1296, 202] width 100 height 24
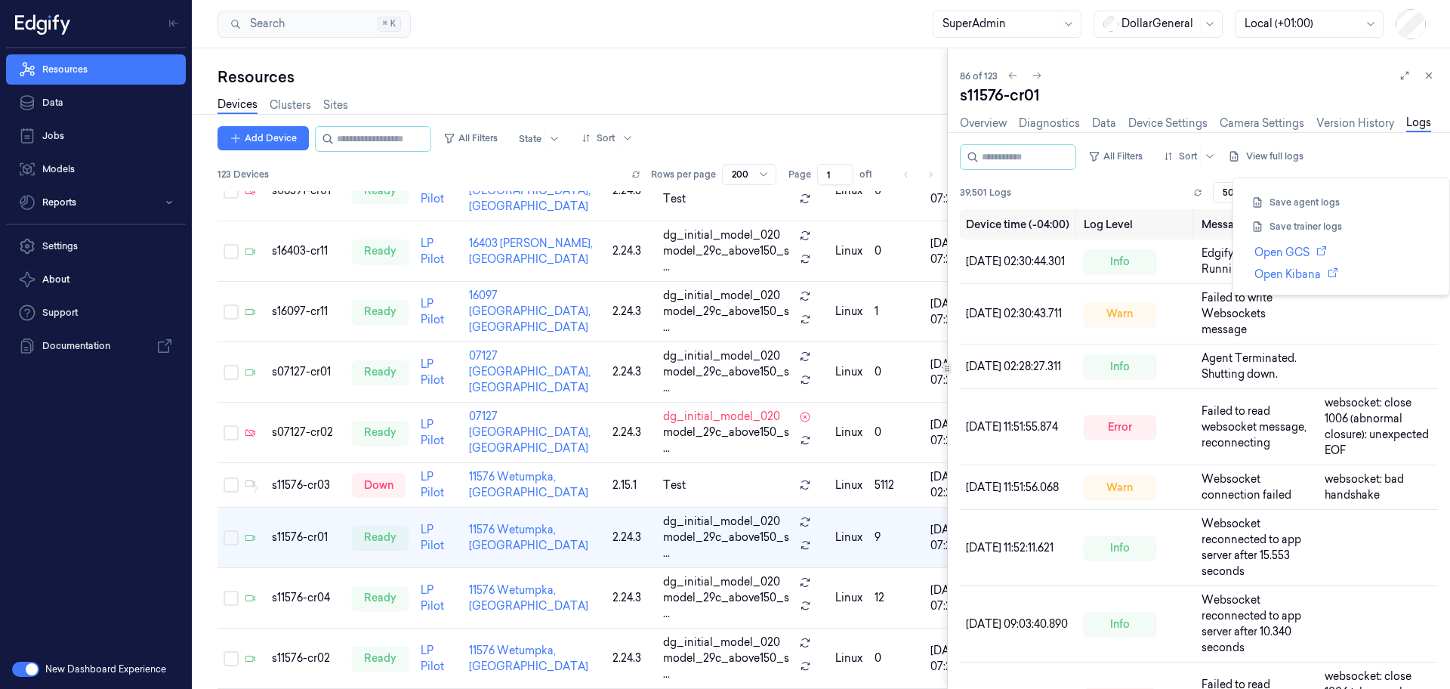
scroll to position [4729, 0]
